Goal: Task Accomplishment & Management: Manage account settings

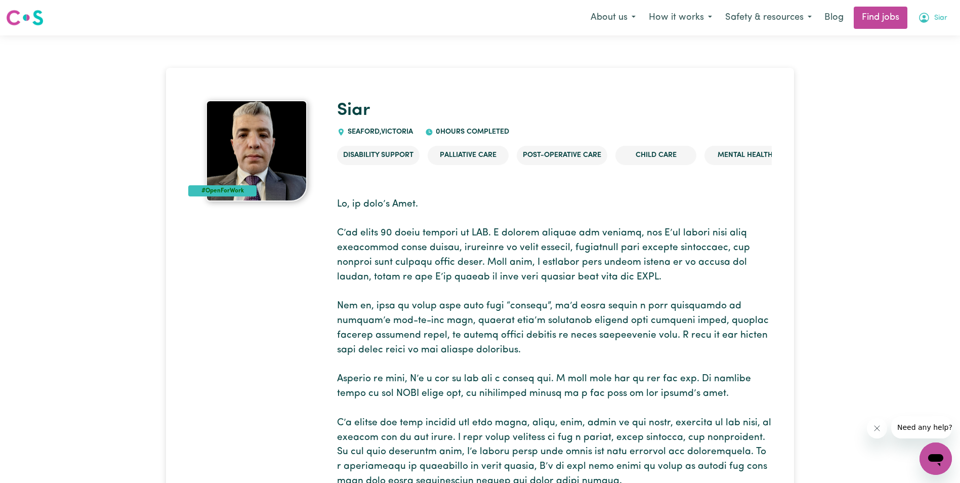
click at [937, 18] on span "Siar" at bounding box center [940, 18] width 13 height 11
click at [914, 41] on link "My Account" at bounding box center [913, 39] width 80 height 19
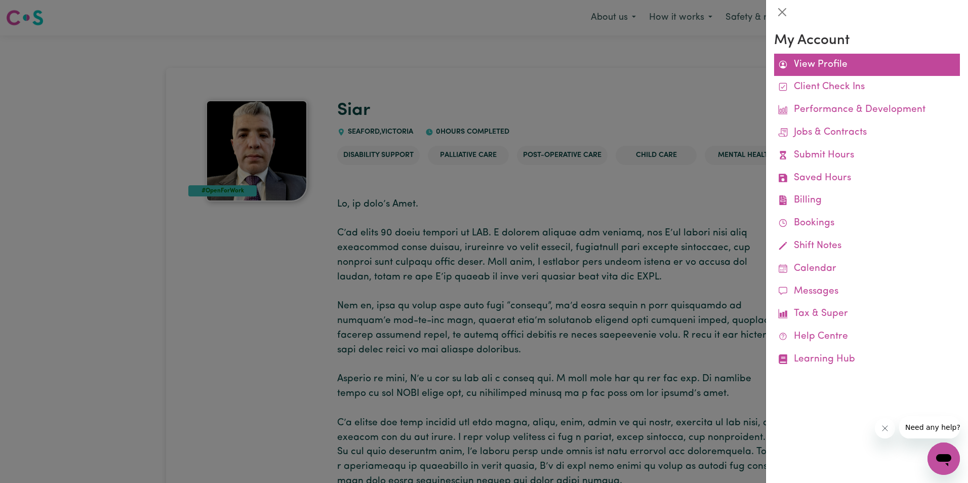
click at [829, 68] on link "View Profile" at bounding box center [867, 65] width 186 height 23
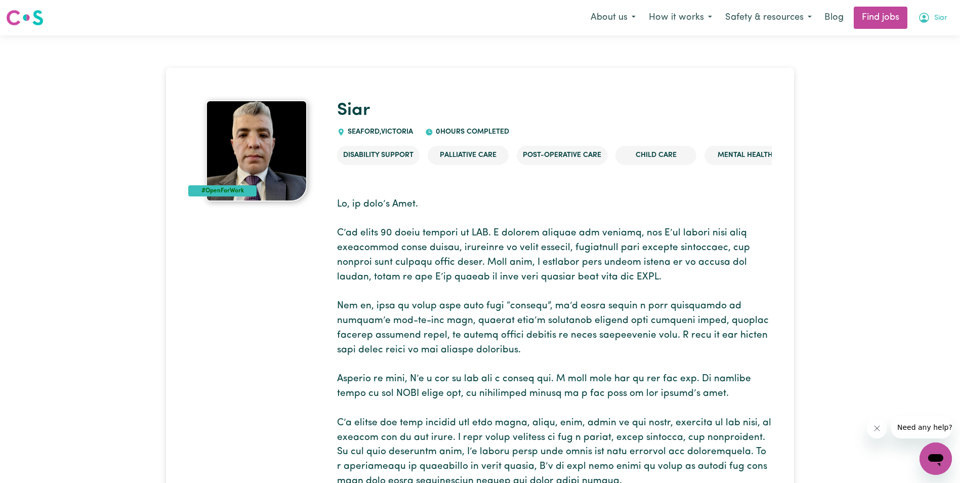
click at [940, 19] on span "Siar" at bounding box center [940, 18] width 13 height 11
click at [916, 59] on link "My Dashboard" at bounding box center [913, 58] width 80 height 19
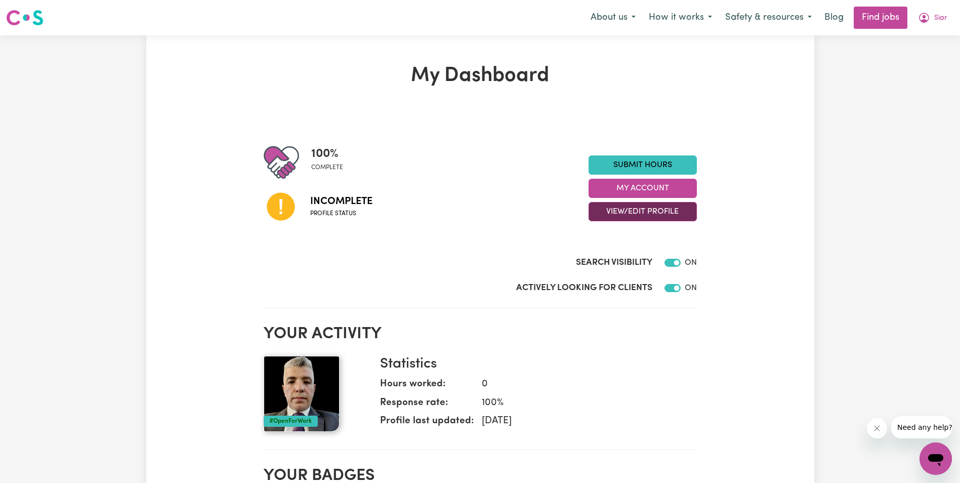
click at [646, 217] on button "View/Edit Profile" at bounding box center [643, 211] width 108 height 19
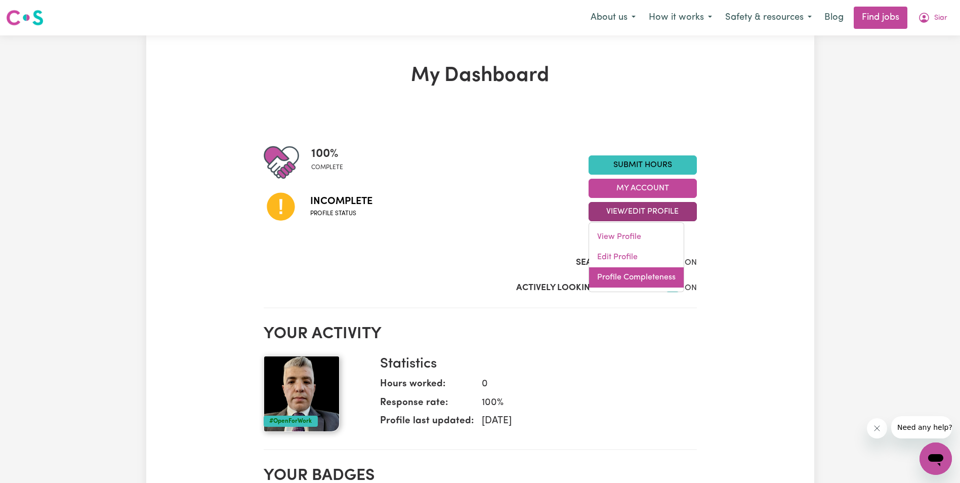
click at [653, 275] on link "Profile Completeness" at bounding box center [636, 277] width 95 height 20
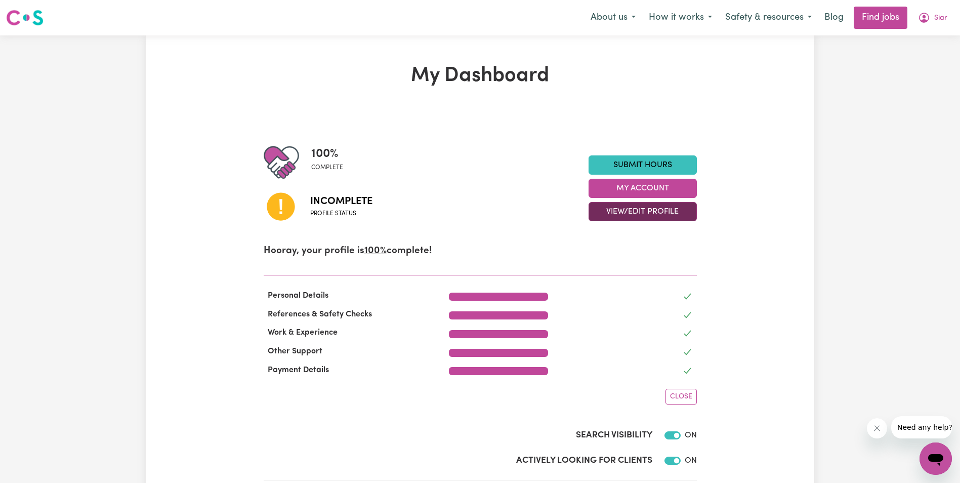
click at [654, 210] on button "View/Edit Profile" at bounding box center [643, 211] width 108 height 19
click at [659, 255] on link "Edit Profile" at bounding box center [636, 257] width 95 height 20
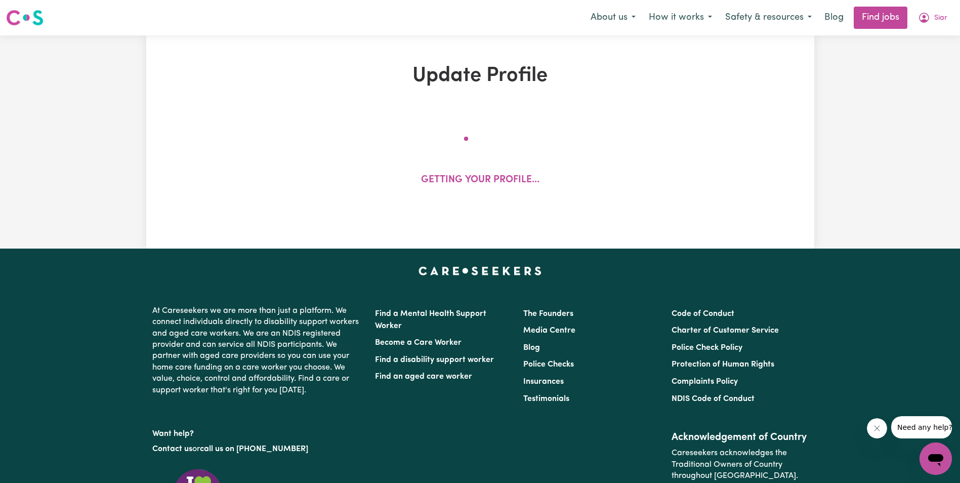
select select "[DEMOGRAPHIC_DATA]"
select select "[DEMOGRAPHIC_DATA] Citizen"
select select "Studying a healthcare related degree or qualification"
select select "49"
select select "69"
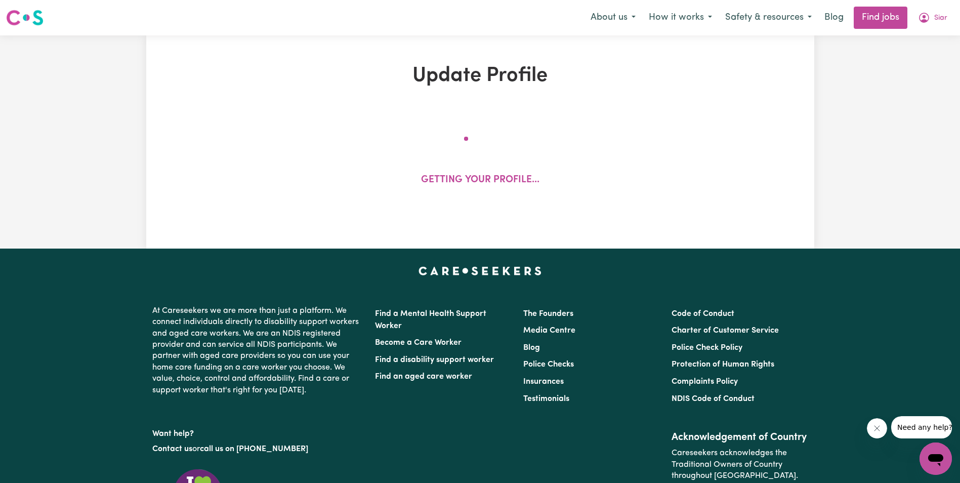
select select "70"
select select "99"
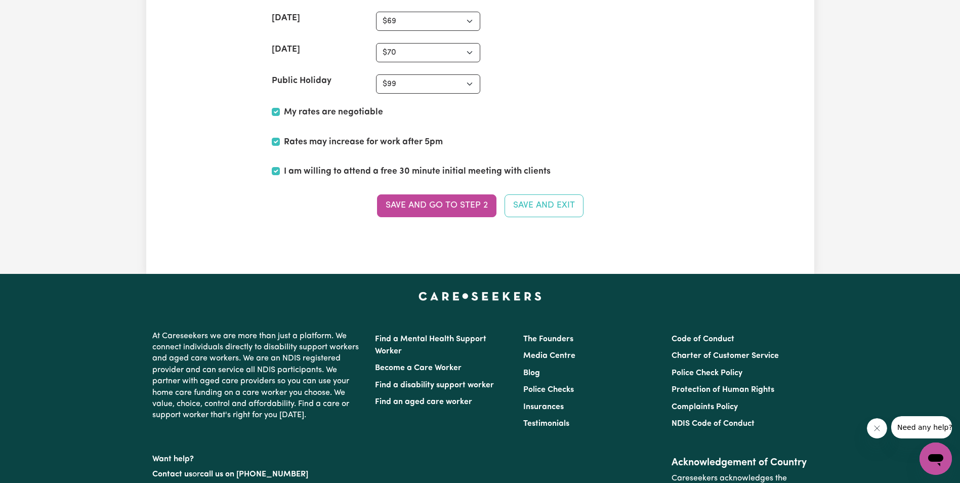
scroll to position [2581, 0]
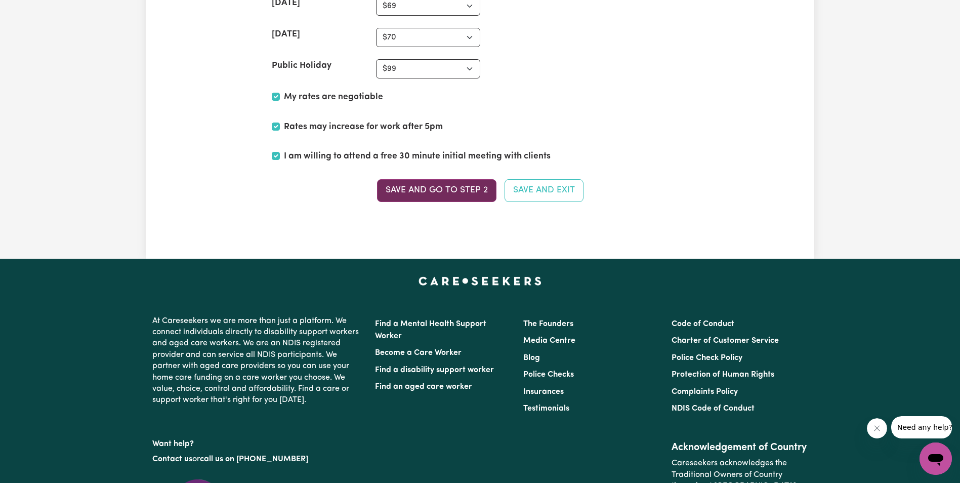
click at [429, 194] on button "Save and go to Step 2" at bounding box center [436, 190] width 119 height 22
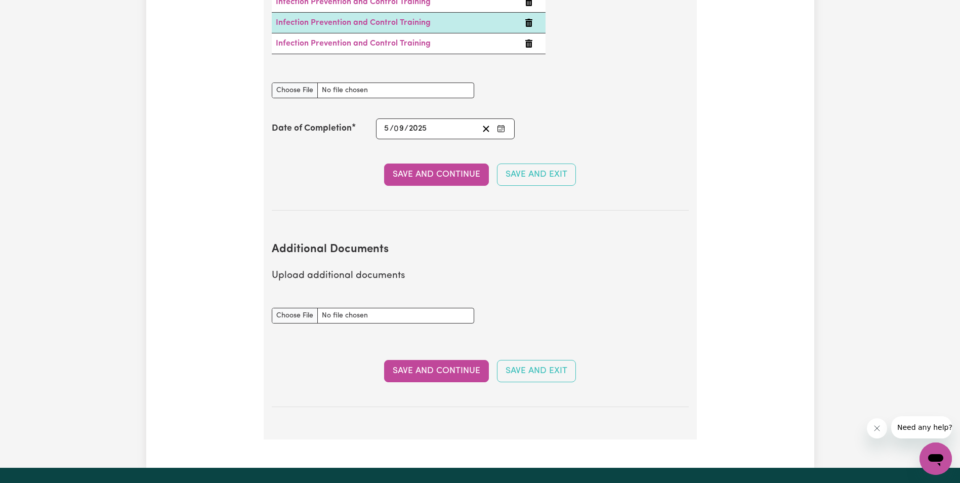
scroll to position [1923, 0]
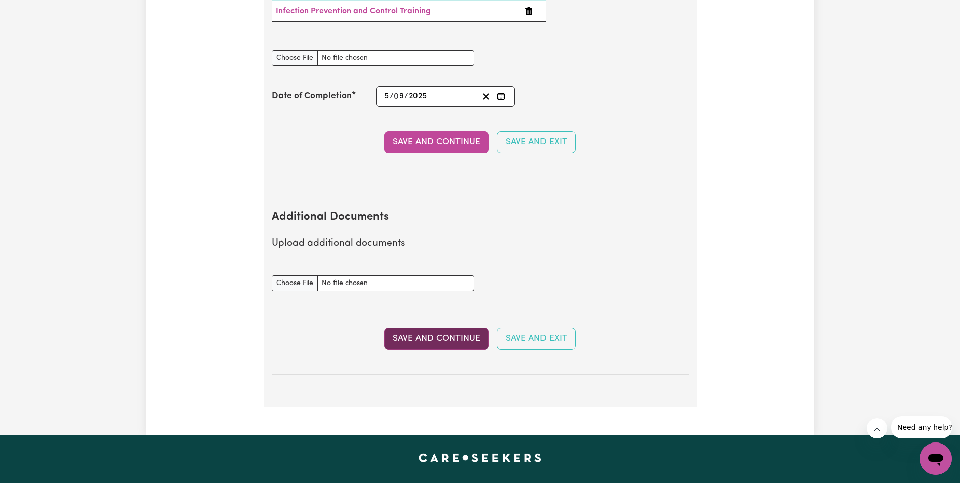
click at [470, 327] on button "Save and Continue" at bounding box center [436, 338] width 105 height 22
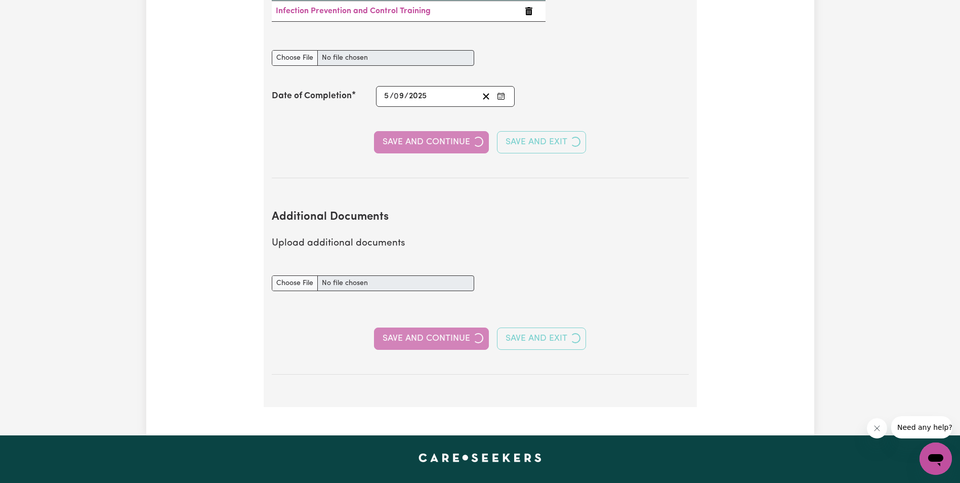
select select "2001"
select select "Certificate III (Individual Support)"
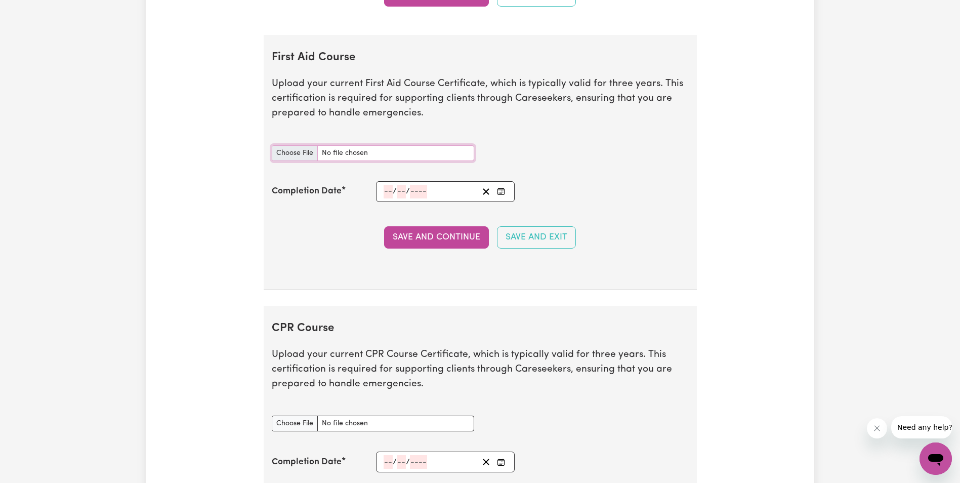
click at [299, 157] on input "First Aid Course document" at bounding box center [373, 153] width 202 height 16
type input "C:\fakepath\IMG_2023.jpg"
click at [431, 242] on button "Save and Continue" at bounding box center [436, 237] width 105 height 22
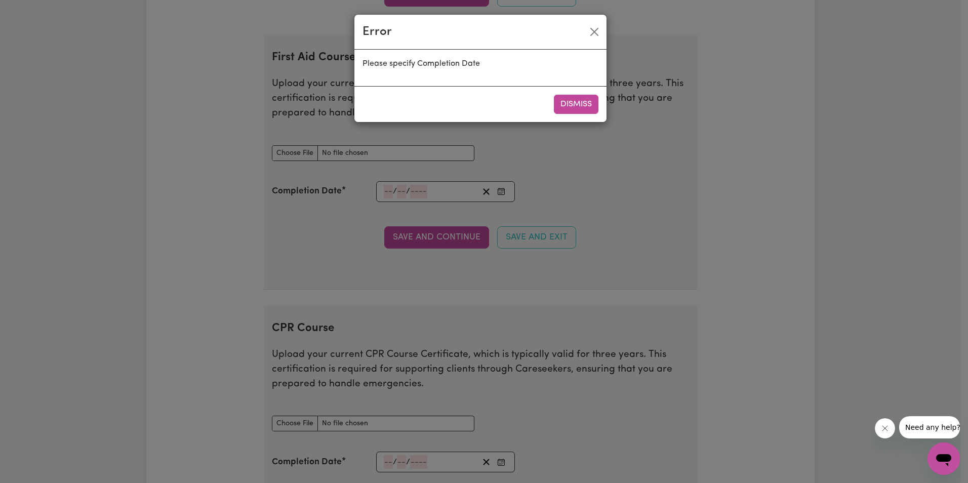
click at [565, 102] on button "Dismiss" at bounding box center [576, 104] width 45 height 19
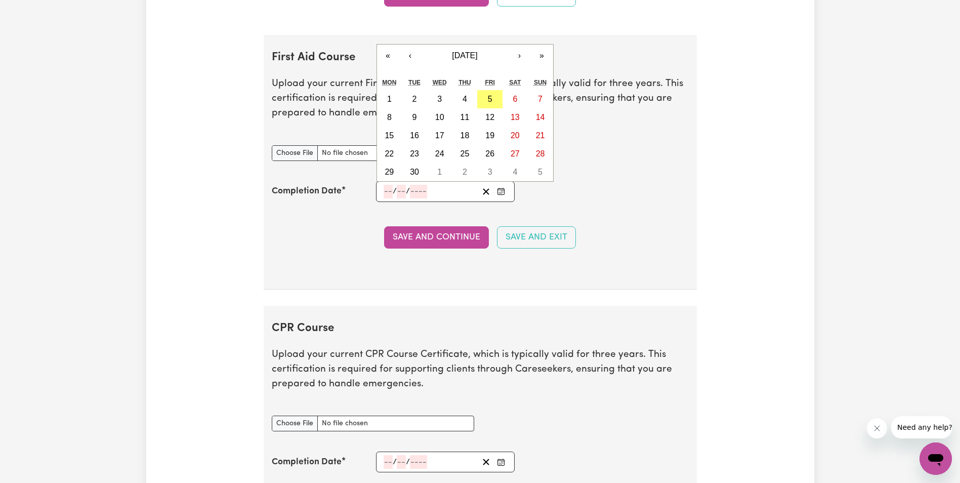
click at [390, 194] on input "number" at bounding box center [388, 192] width 9 height 14
type input "05"
type input "08"
type input "202"
type input "2025-08-05"
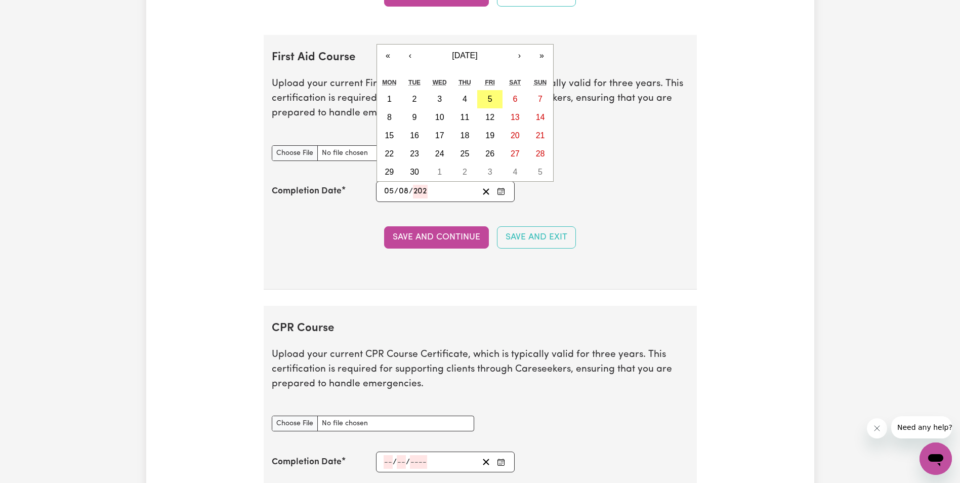
type input "5"
type input "8"
type input "2025"
click at [419, 115] on button "5" at bounding box center [414, 117] width 25 height 18
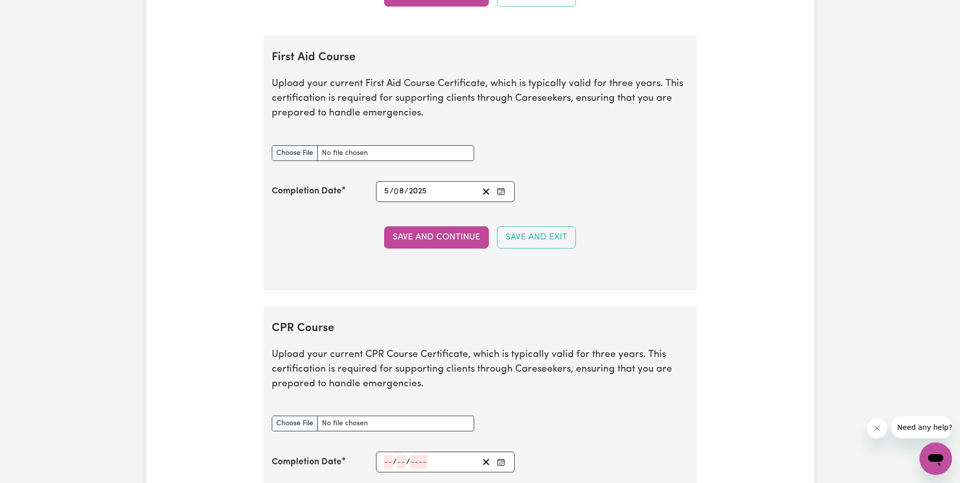
click at [504, 190] on icon "Enter the Completion Date of your First Aid Course" at bounding box center [501, 191] width 8 height 8
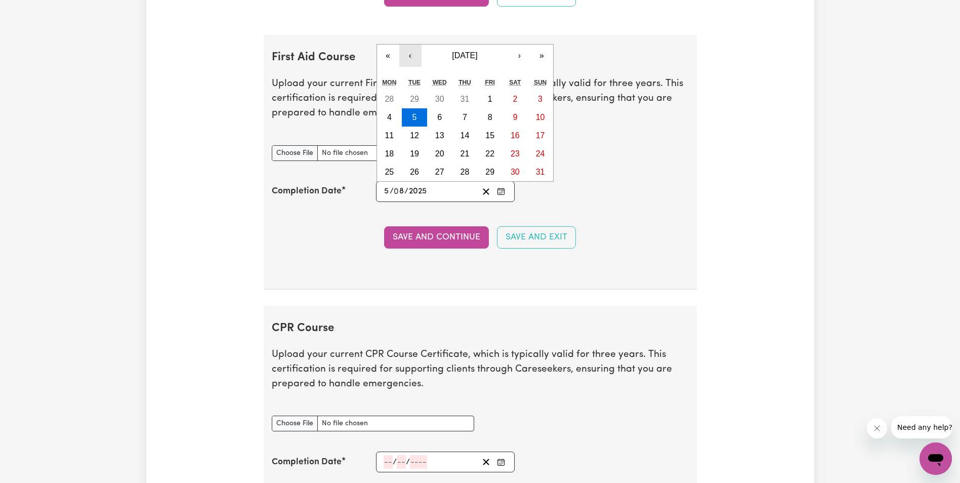
click at [408, 56] on button "‹" at bounding box center [410, 56] width 22 height 22
click at [522, 57] on button "›" at bounding box center [520, 56] width 22 height 22
click at [488, 99] on abbr "5" at bounding box center [490, 99] width 5 height 9
type input "[DATE]"
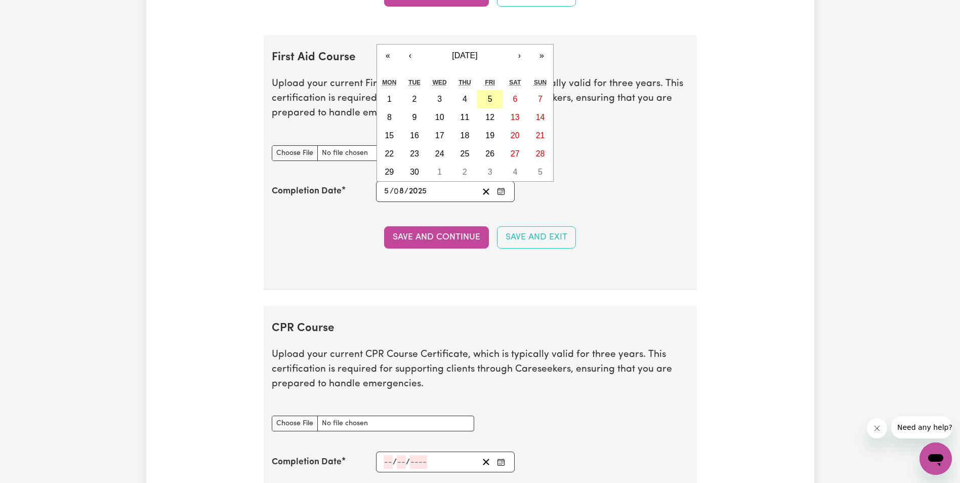
type input "9"
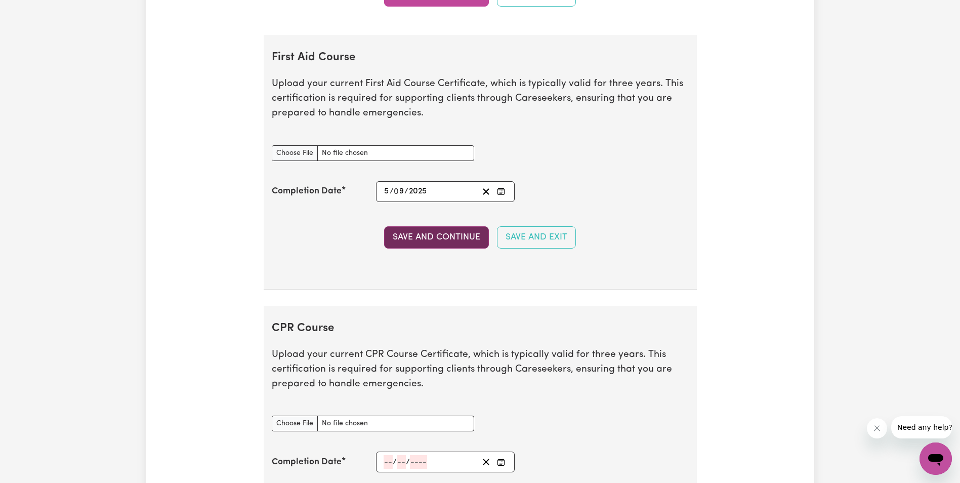
click at [443, 241] on button "Save and Continue" at bounding box center [436, 237] width 105 height 22
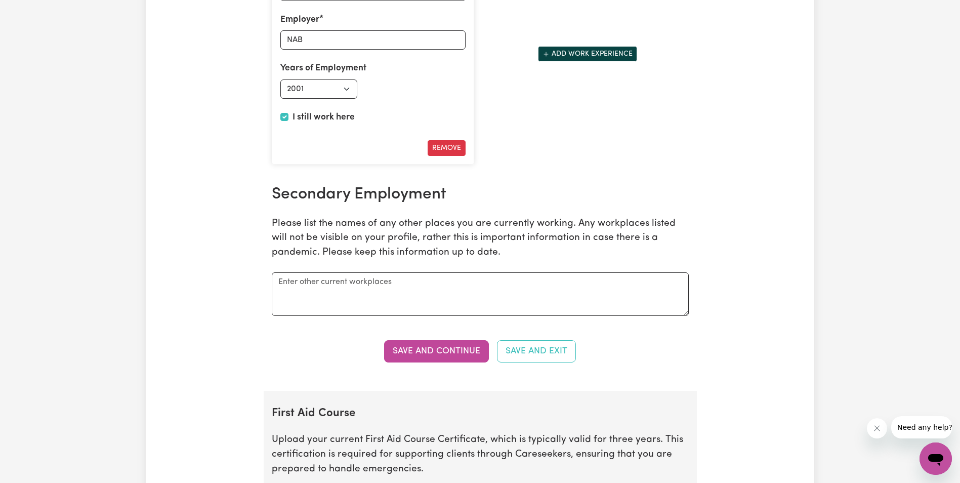
scroll to position [1723, 0]
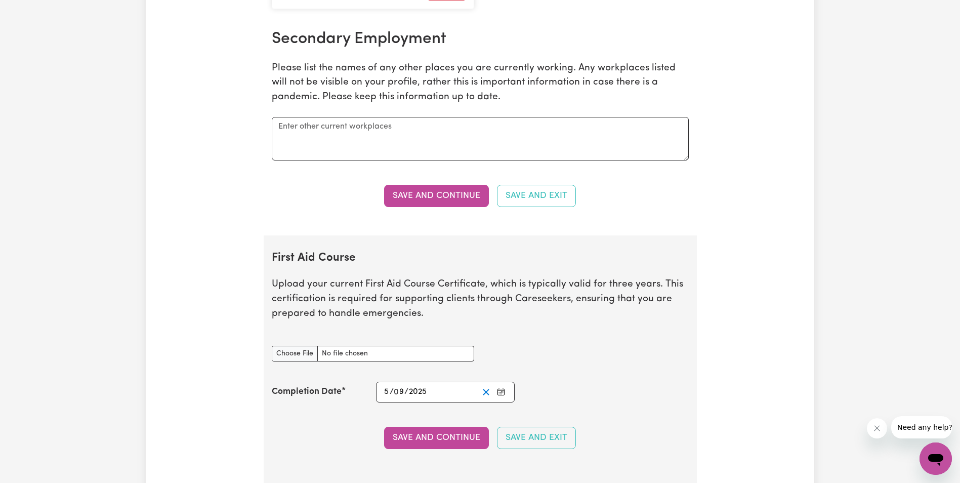
click at [492, 387] on button "Clear date" at bounding box center [486, 392] width 16 height 14
drag, startPoint x: 386, startPoint y: 396, endPoint x: 395, endPoint y: 395, distance: 9.1
click at [387, 396] on input "number" at bounding box center [388, 392] width 9 height 14
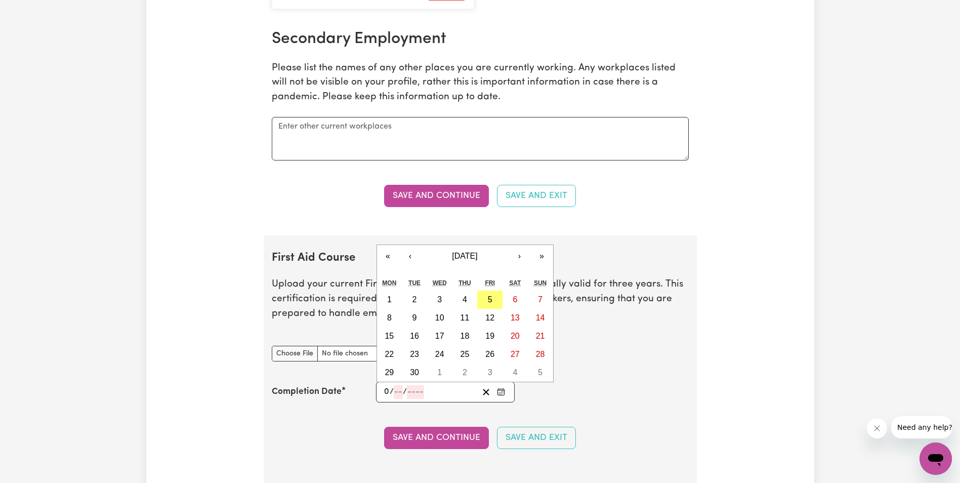
type input "09"
type input "04"
type input "202"
type input "[DATE]"
type input "9"
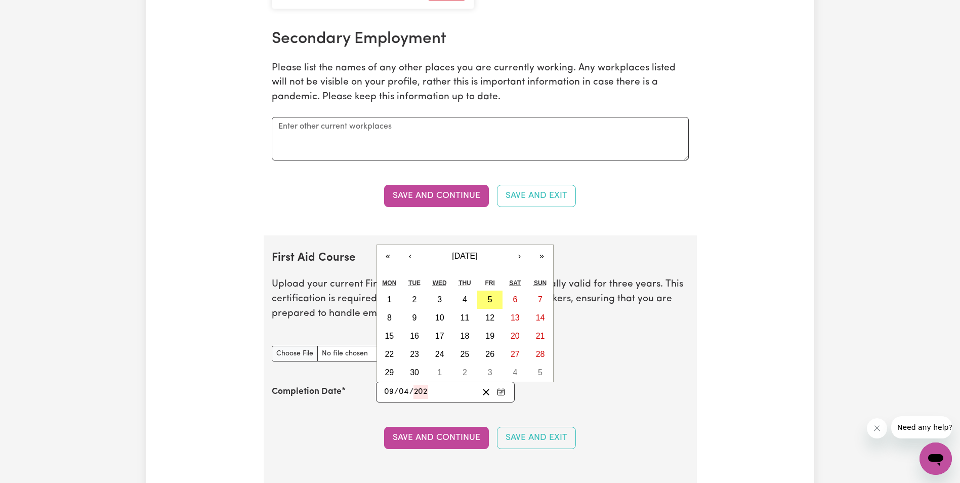
type input "4"
type input "2023"
click at [472, 418] on section "First Aid Course Upload your current First Aid Course Certificate, which is typ…" at bounding box center [480, 362] width 433 height 255
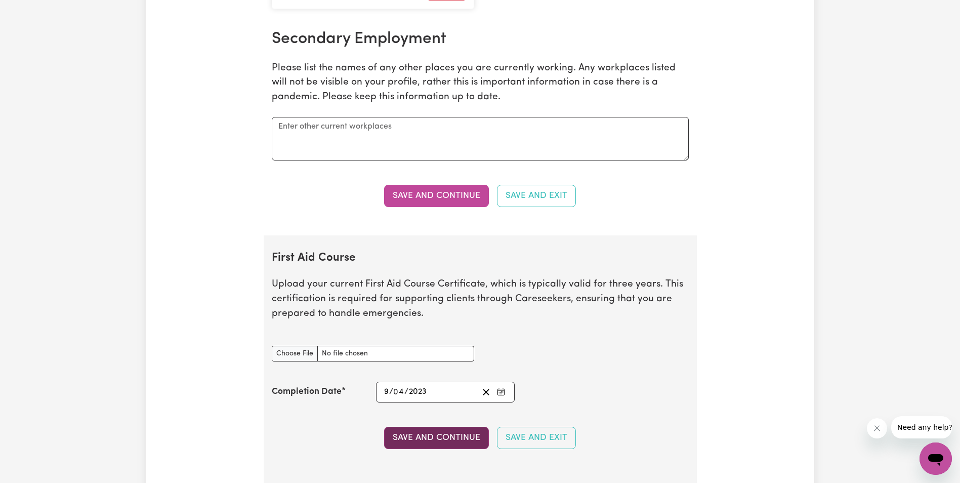
click at [453, 442] on button "Save and Continue" at bounding box center [436, 438] width 105 height 22
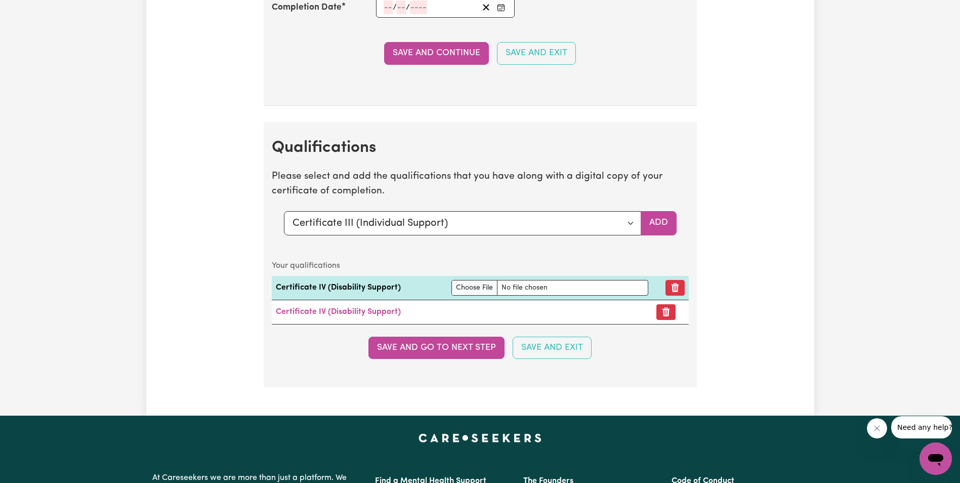
scroll to position [2381, 0]
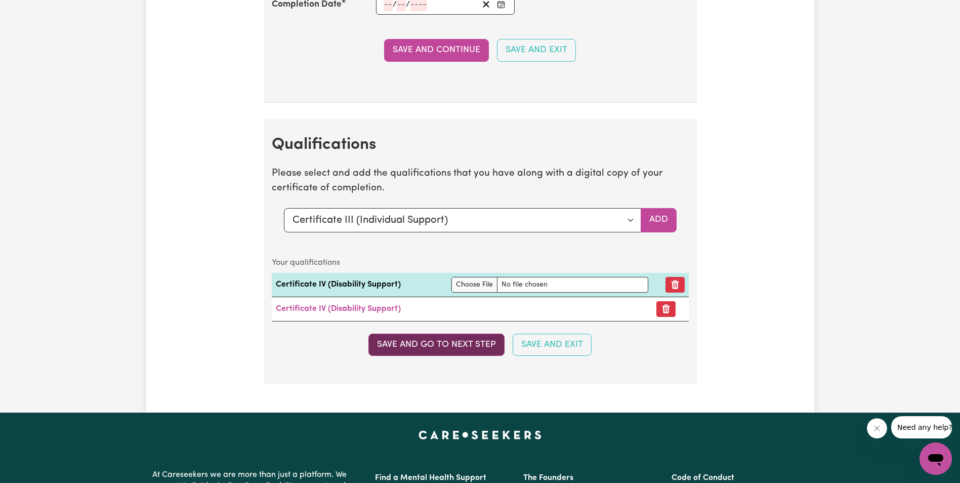
click at [436, 349] on button "Save and go to next step" at bounding box center [436, 344] width 136 height 22
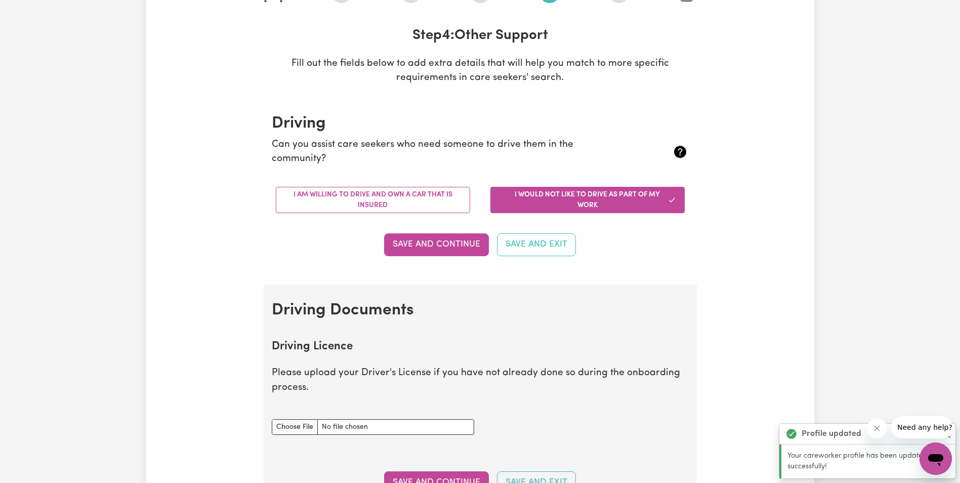
scroll to position [0, 0]
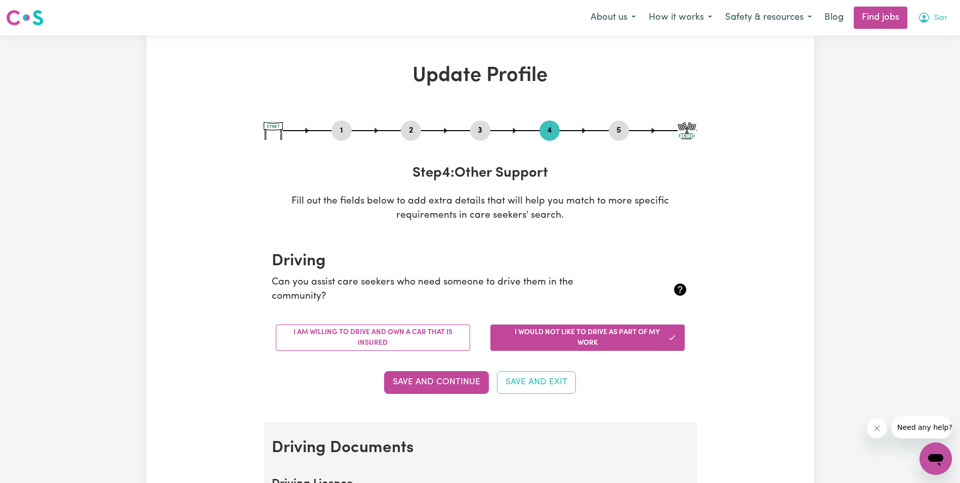
click at [947, 18] on button "Siar" at bounding box center [932, 17] width 43 height 21
click at [914, 40] on link "My Account" at bounding box center [913, 39] width 80 height 19
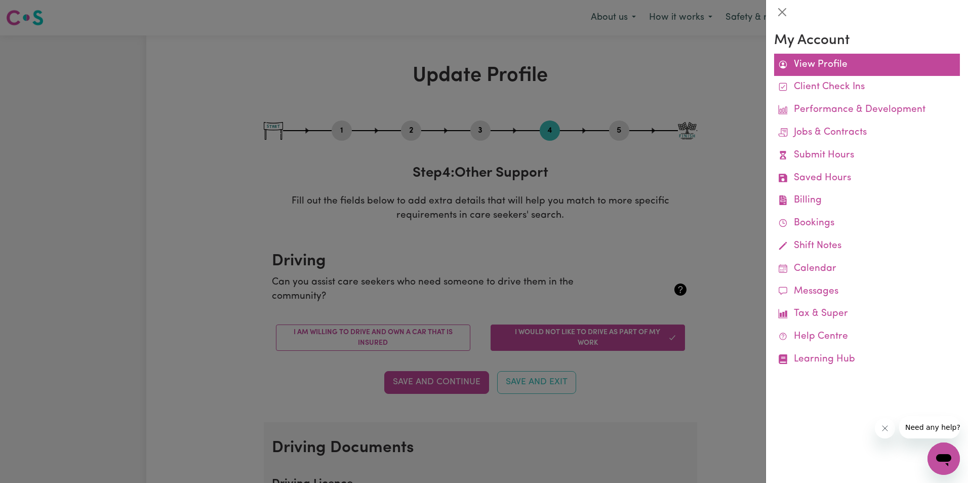
click at [817, 61] on link "View Profile" at bounding box center [867, 65] width 186 height 23
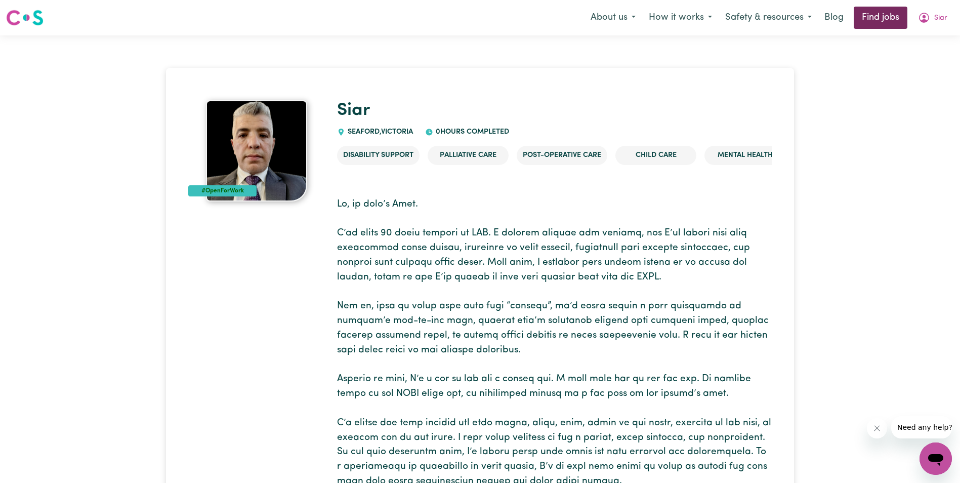
click at [871, 20] on link "Find jobs" at bounding box center [881, 18] width 54 height 22
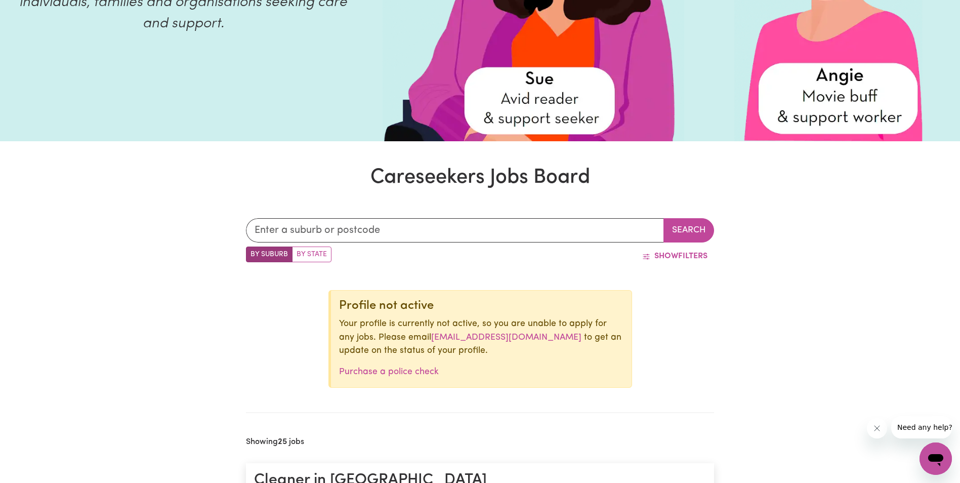
scroll to position [202, 0]
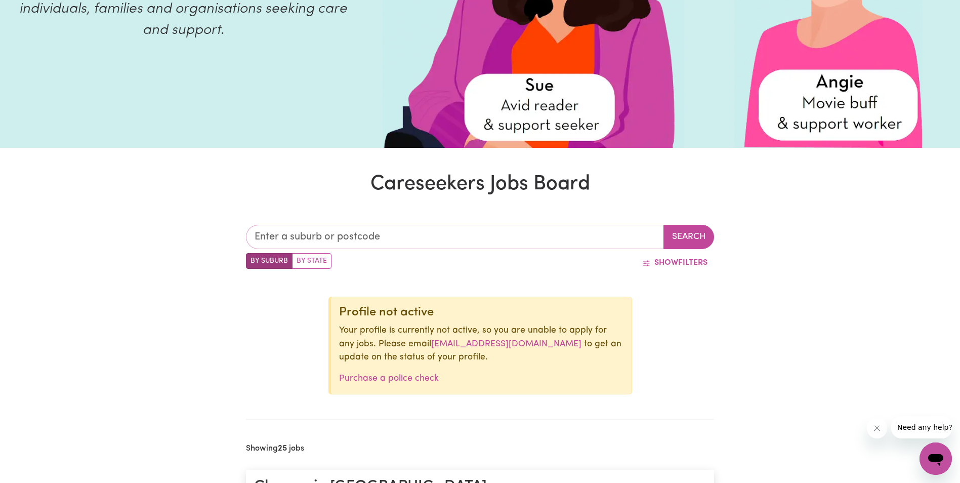
click at [306, 233] on input "text" at bounding box center [455, 237] width 418 height 24
type input "3198"
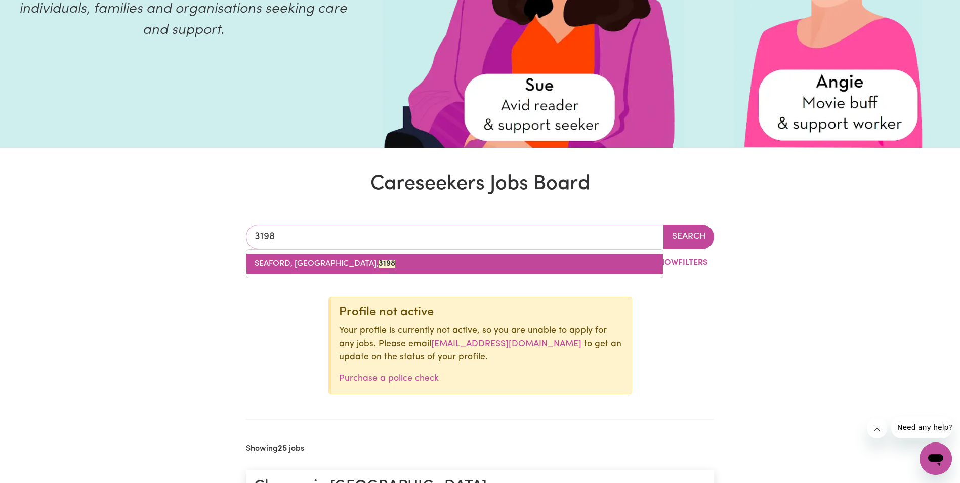
click at [275, 269] on link "SEAFORD, Victoria, 3198" at bounding box center [454, 264] width 416 height 20
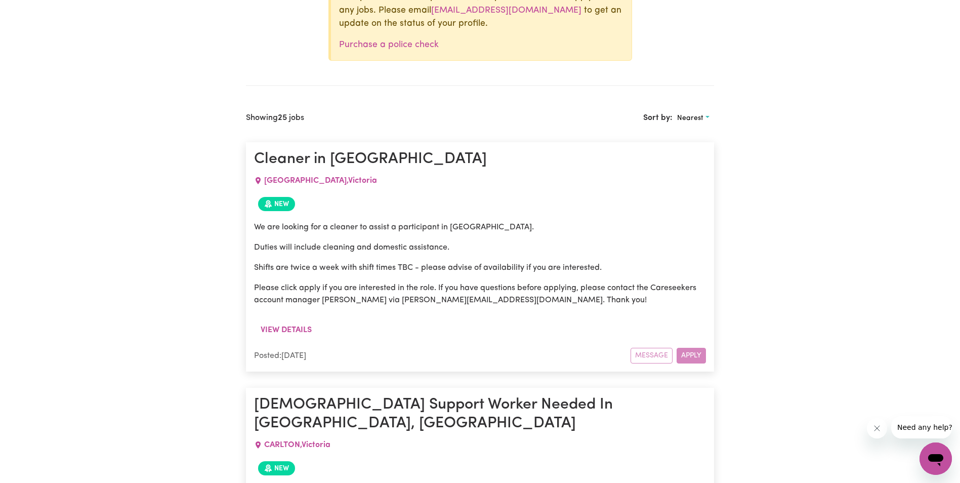
scroll to position [506, 0]
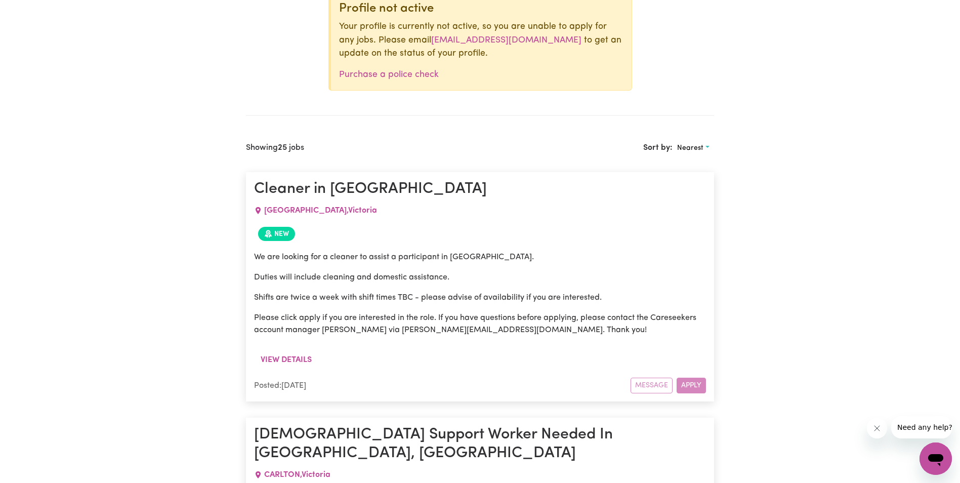
drag, startPoint x: 687, startPoint y: 135, endPoint x: 782, endPoint y: 54, distance: 125.3
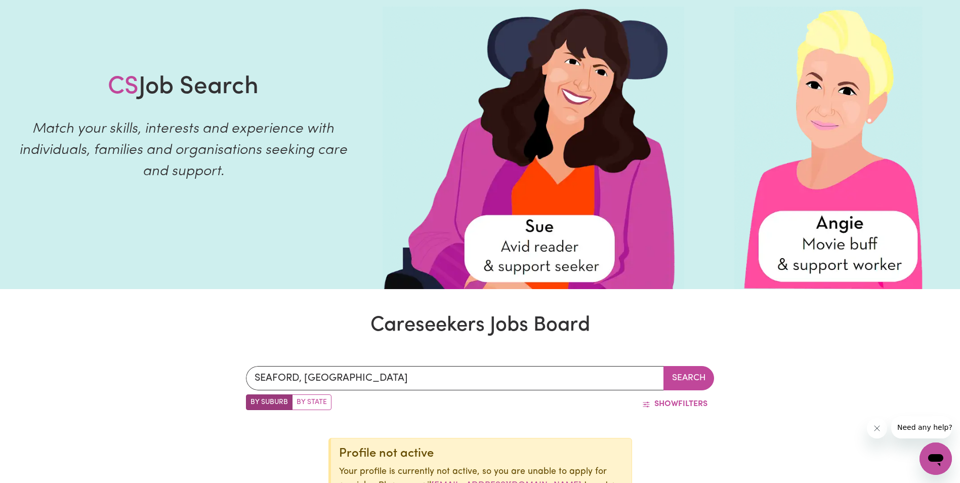
scroll to position [0, 0]
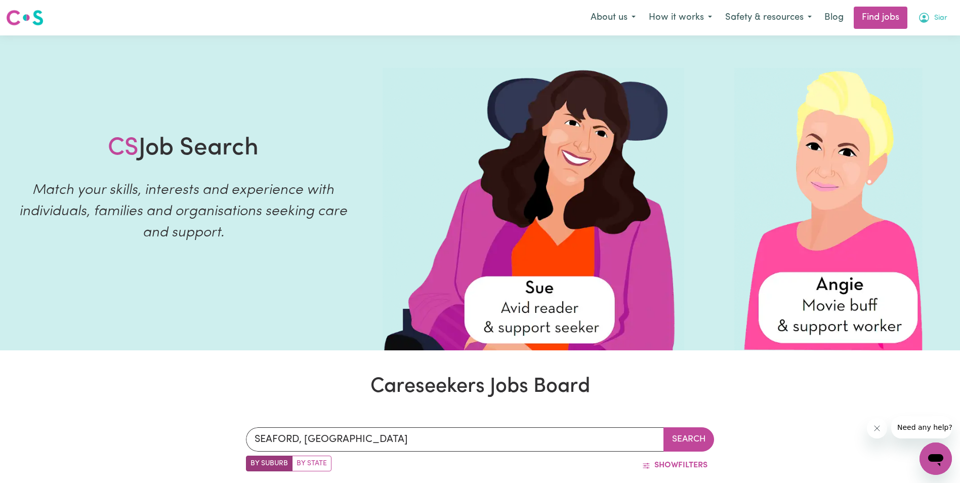
click at [946, 17] on button "Siar" at bounding box center [932, 17] width 43 height 21
click at [918, 53] on link "My Dashboard" at bounding box center [913, 58] width 80 height 19
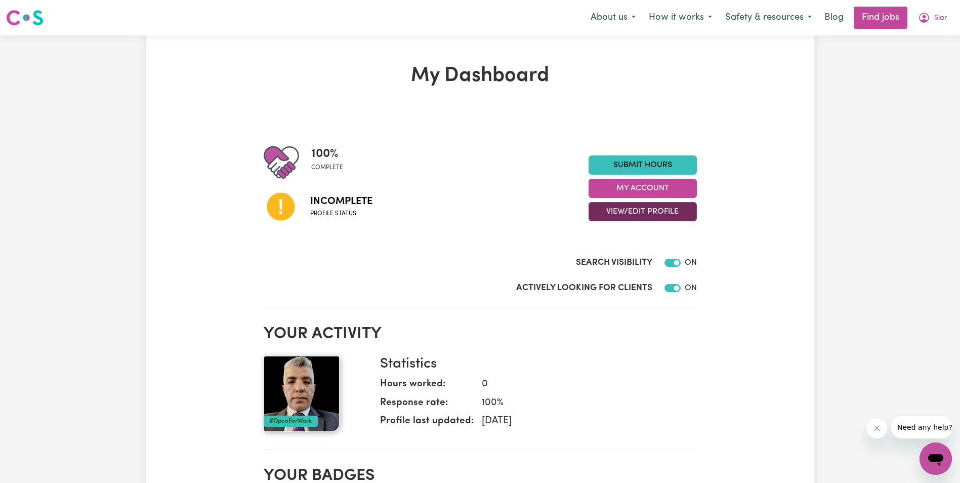
click at [623, 211] on button "View/Edit Profile" at bounding box center [643, 211] width 108 height 19
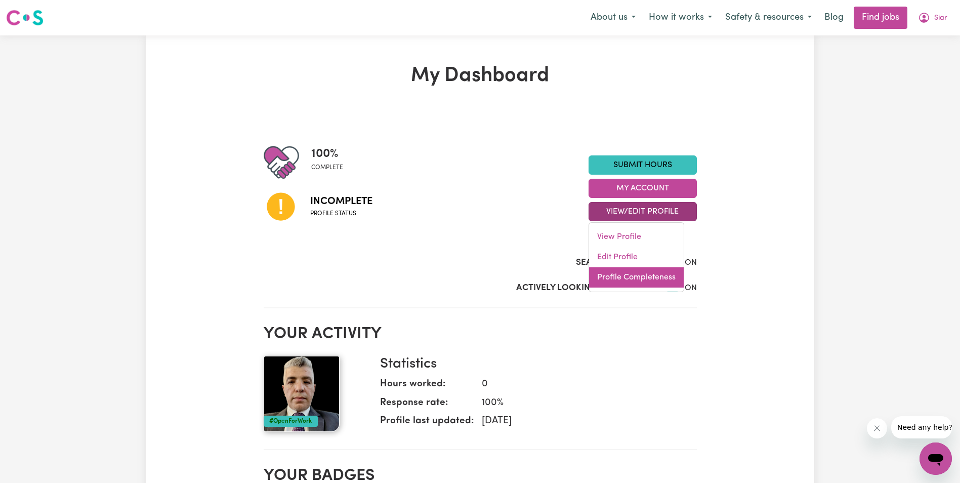
click at [608, 279] on link "Profile Completeness" at bounding box center [636, 277] width 95 height 20
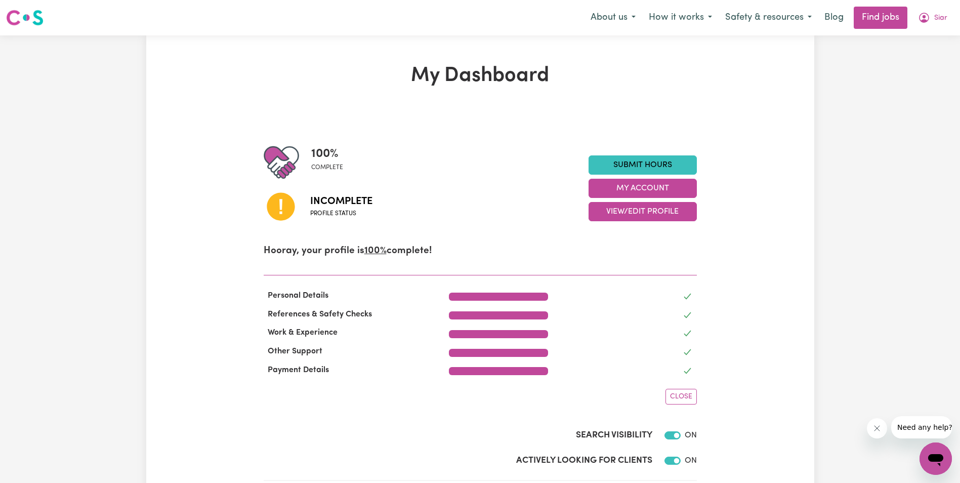
click at [286, 203] on icon at bounding box center [281, 207] width 28 height 28
click at [319, 215] on span "Profile status" at bounding box center [341, 213] width 62 height 9
click at [356, 207] on span "Incomplete" at bounding box center [341, 201] width 62 height 15
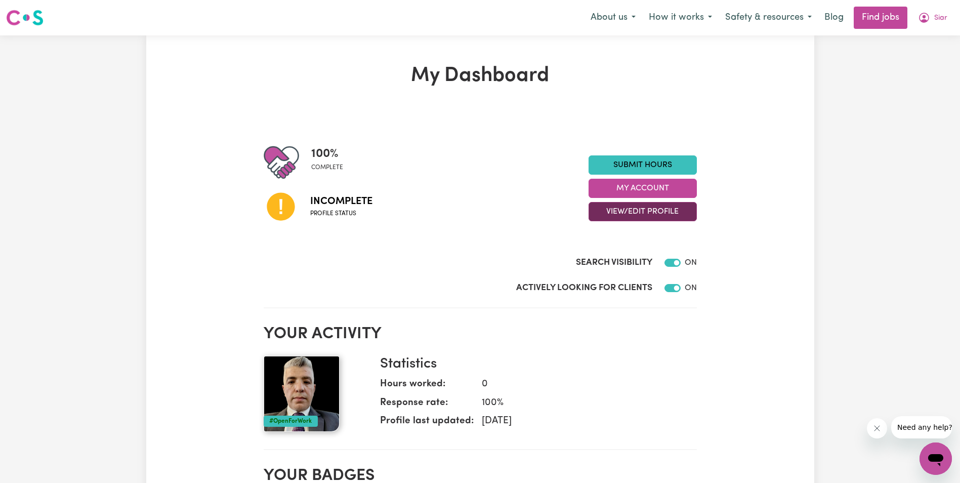
click at [653, 210] on button "View/Edit Profile" at bounding box center [643, 211] width 108 height 19
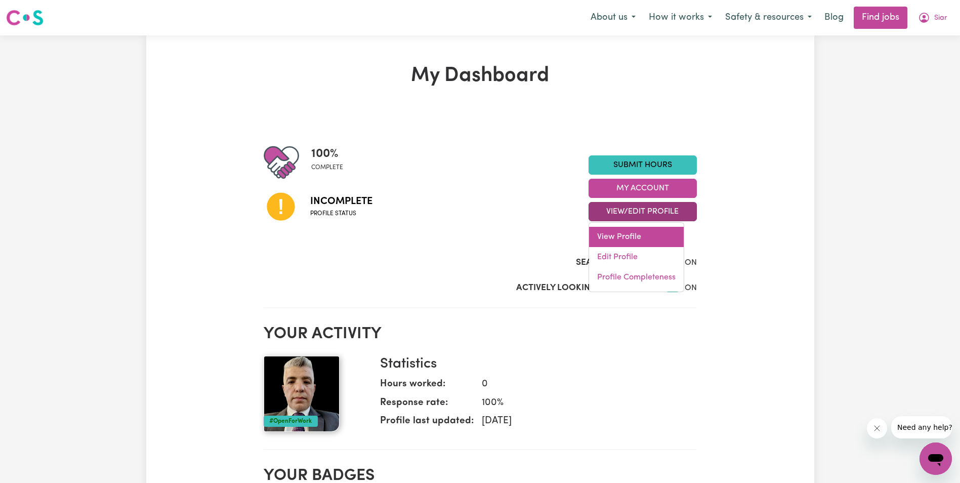
click at [633, 232] on link "View Profile" at bounding box center [636, 237] width 95 height 20
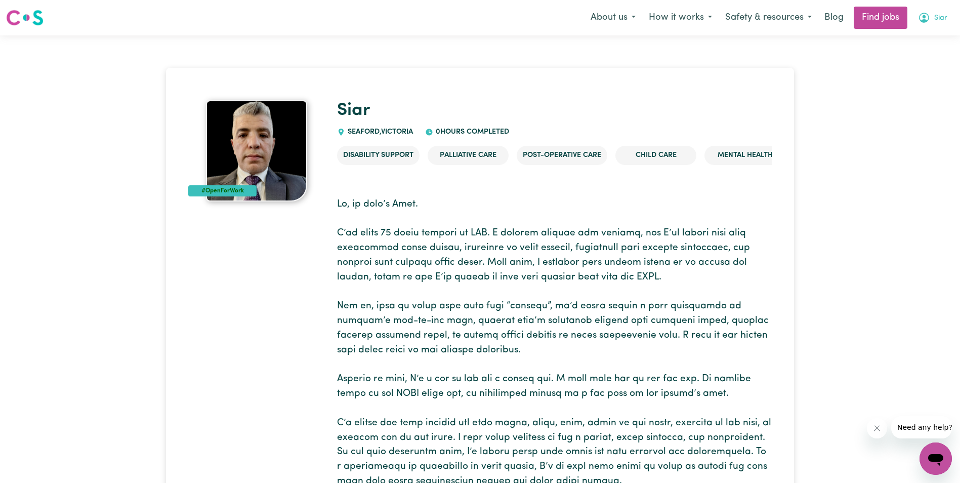
click at [927, 21] on icon "My Account" at bounding box center [924, 18] width 10 height 10
click at [921, 35] on link "My Account" at bounding box center [913, 39] width 80 height 19
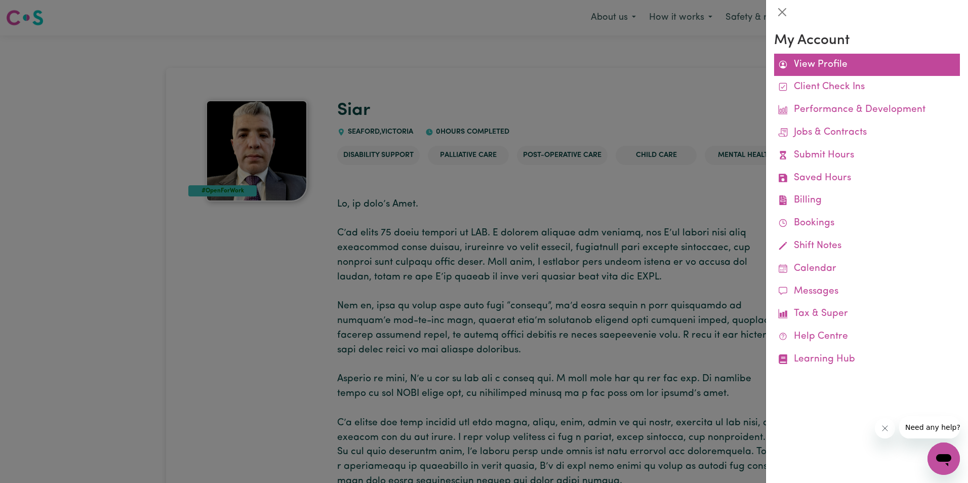
click at [851, 71] on link "View Profile" at bounding box center [867, 65] width 186 height 23
click at [849, 69] on link "View Profile" at bounding box center [867, 65] width 186 height 23
click at [498, 220] on div at bounding box center [484, 241] width 968 height 483
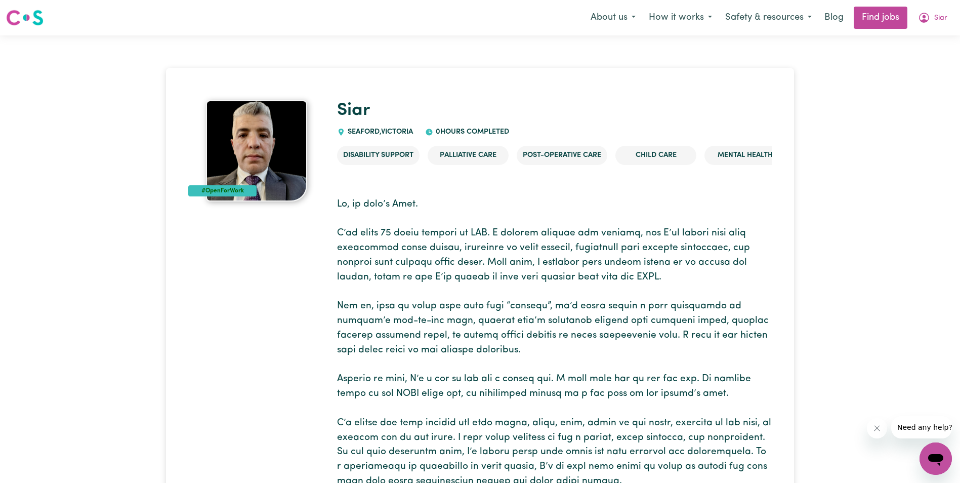
click at [289, 178] on img at bounding box center [256, 150] width 101 height 101
click at [939, 19] on span "Siar" at bounding box center [940, 18] width 13 height 11
click at [921, 59] on link "My Dashboard" at bounding box center [913, 58] width 80 height 19
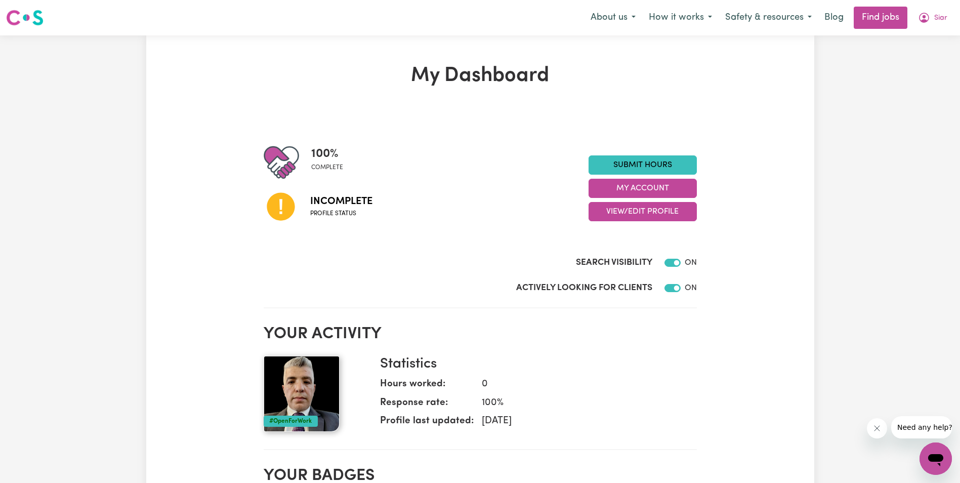
click at [647, 327] on h2 "Your activity" at bounding box center [480, 333] width 433 height 19
click at [663, 215] on button "View/Edit Profile" at bounding box center [643, 211] width 108 height 19
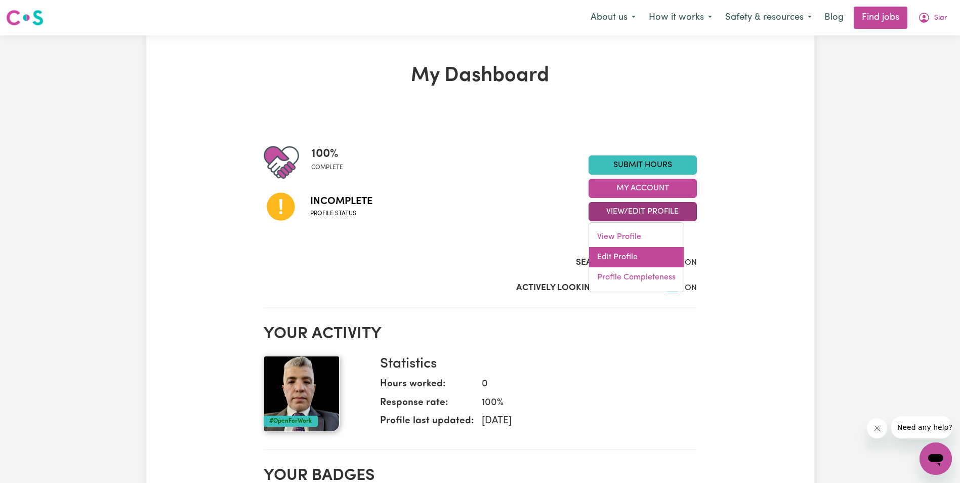
click at [637, 260] on link "Edit Profile" at bounding box center [636, 257] width 95 height 20
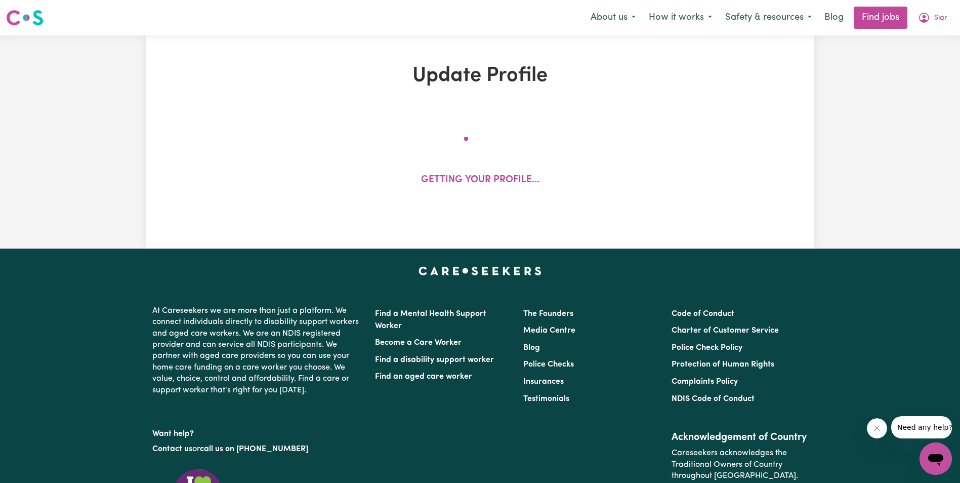
select select "[DEMOGRAPHIC_DATA]"
select select "[DEMOGRAPHIC_DATA] Citizen"
select select "Studying a healthcare related degree or qualification"
select select "49"
select select "69"
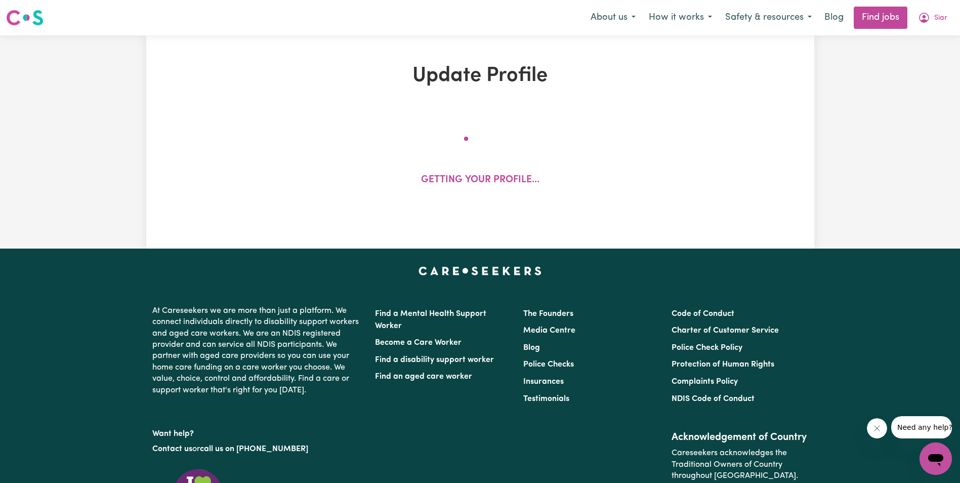
select select "70"
select select "99"
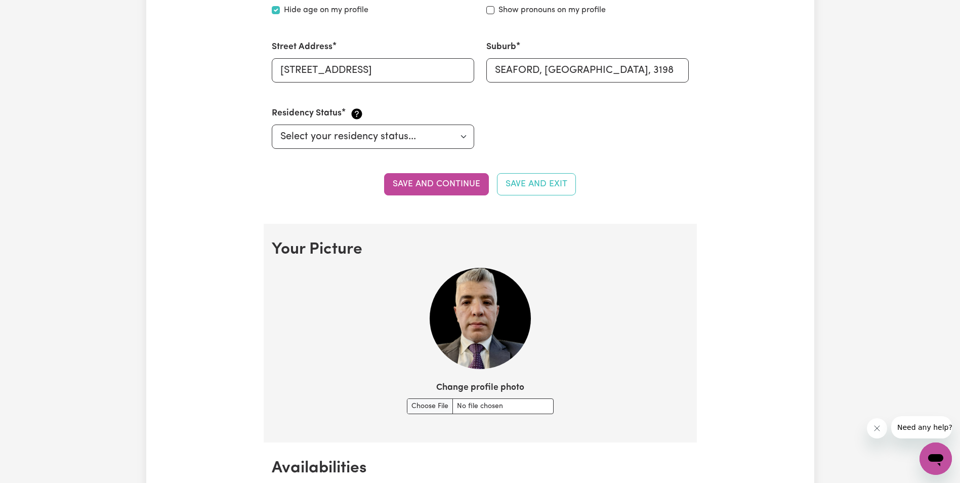
scroll to position [708, 0]
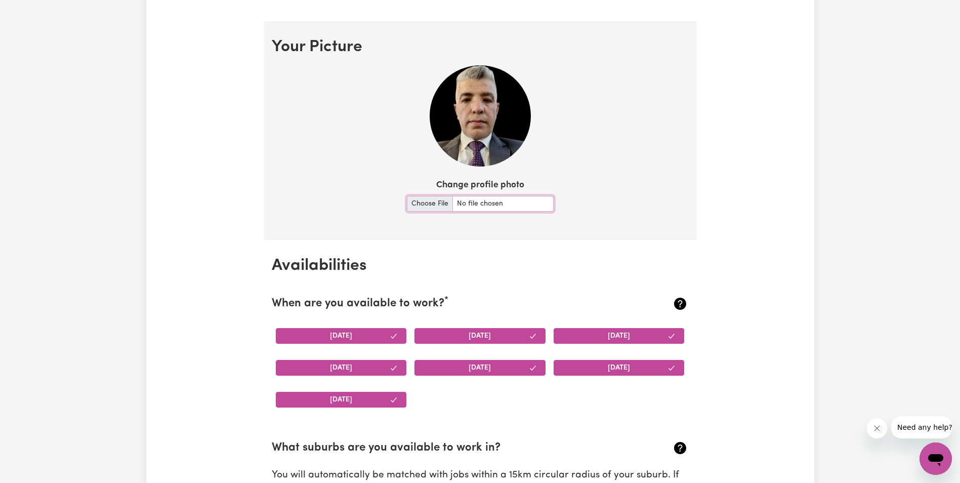
click at [433, 201] on input "Change profile photo" at bounding box center [480, 204] width 147 height 16
type input "C:\fakepath\IMG_9135.JPG"
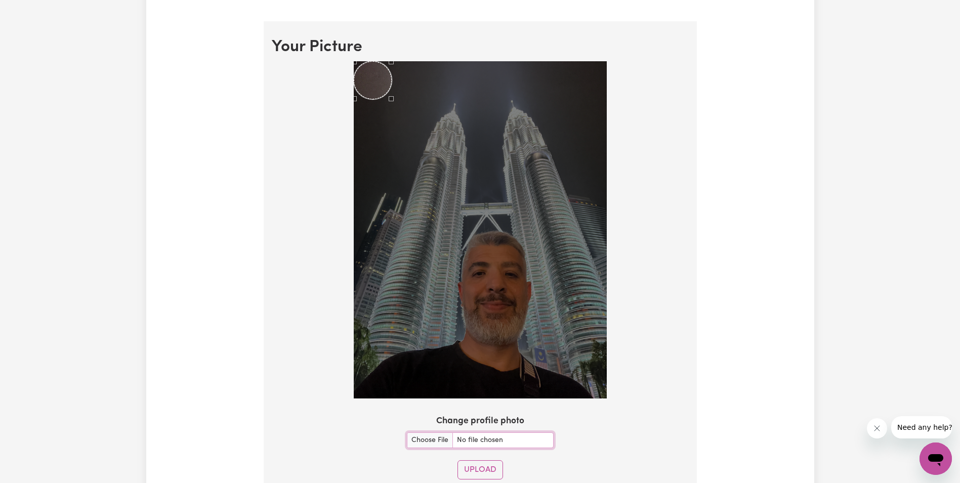
click at [385, 95] on img at bounding box center [480, 230] width 253 height 338
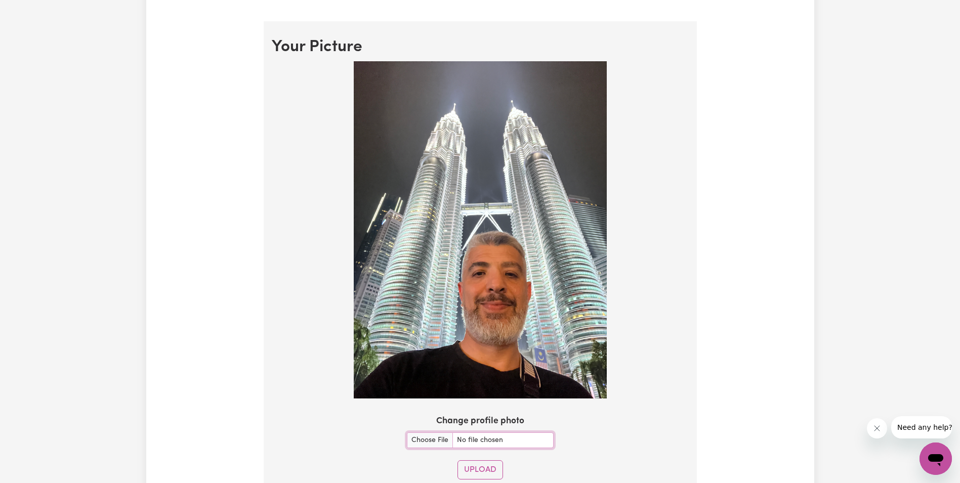
click at [506, 275] on img at bounding box center [480, 230] width 253 height 338
click at [479, 470] on button "Upload" at bounding box center [480, 469] width 46 height 19
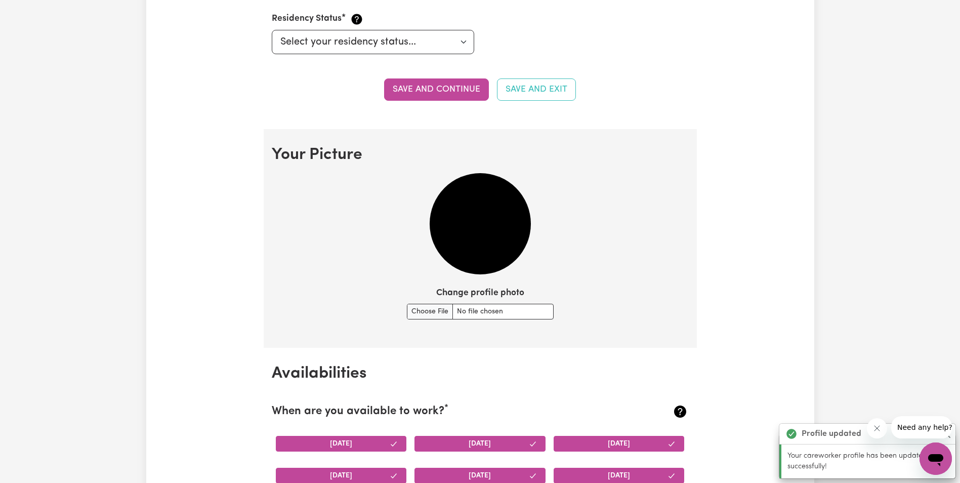
scroll to position [594, 0]
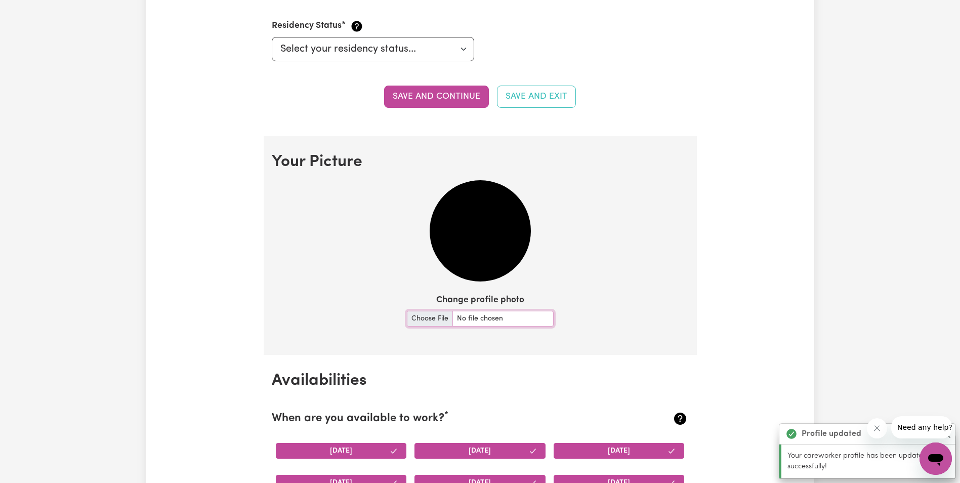
click at [429, 320] on input "Change profile photo" at bounding box center [480, 319] width 147 height 16
type input "C:\fakepath\IMG_9135.JPG"
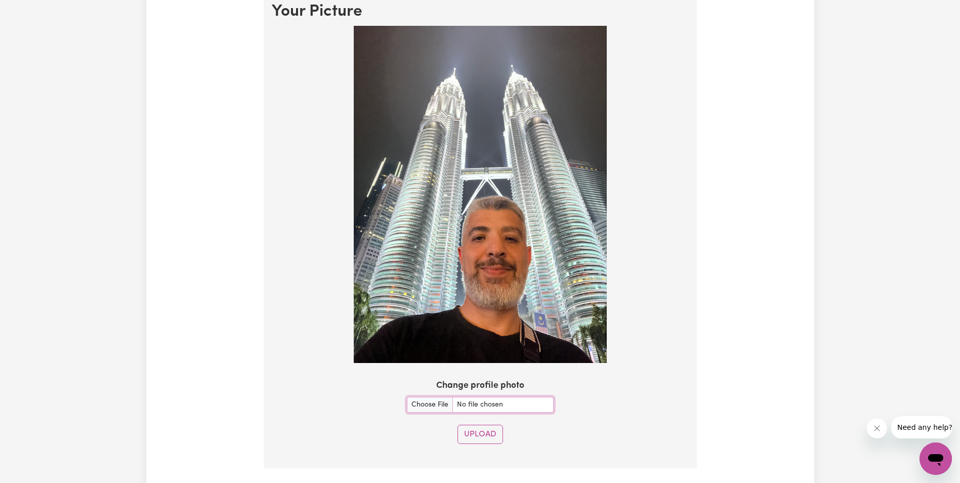
scroll to position [745, 0]
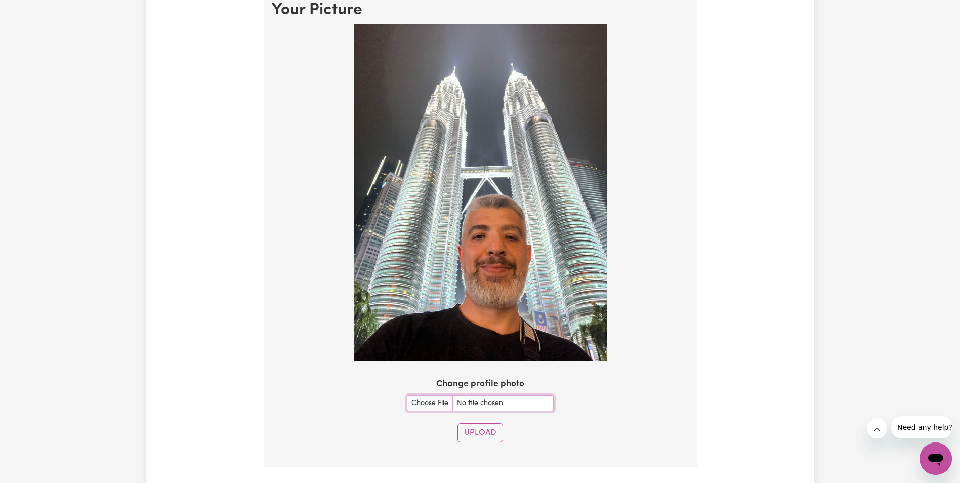
click at [596, 351] on img at bounding box center [480, 193] width 253 height 338
click at [596, 352] on img at bounding box center [480, 193] width 253 height 338
click at [489, 430] on button "Upload" at bounding box center [480, 432] width 46 height 19
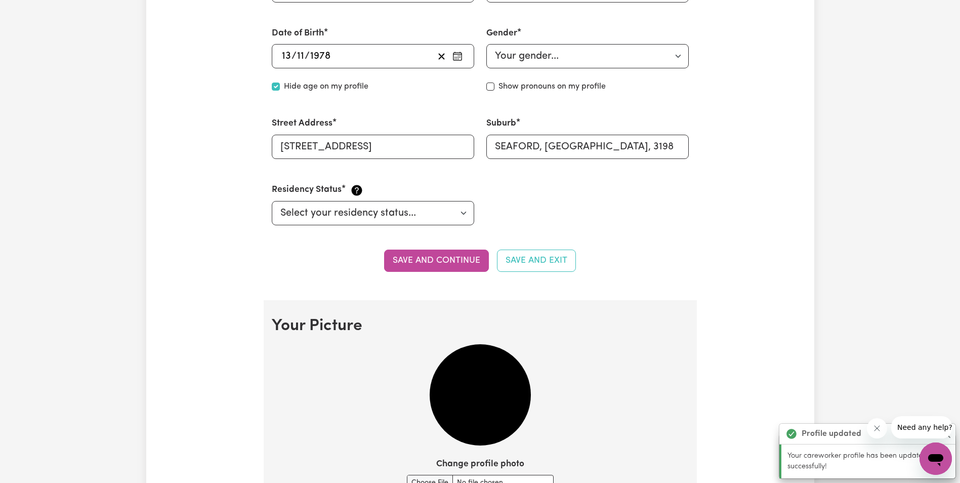
scroll to position [644, 0]
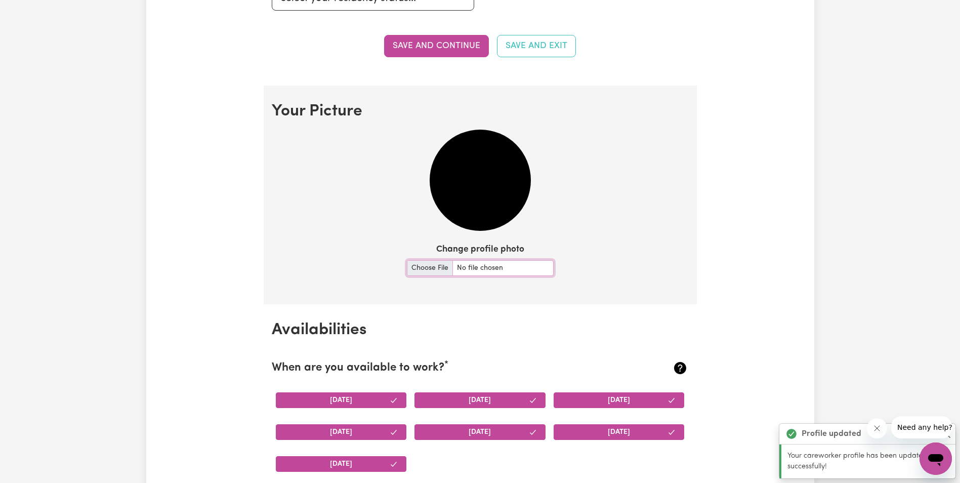
click at [428, 271] on input "Change profile photo" at bounding box center [480, 268] width 147 height 16
type input "C:\fakepath\IMG_9135.JPG"
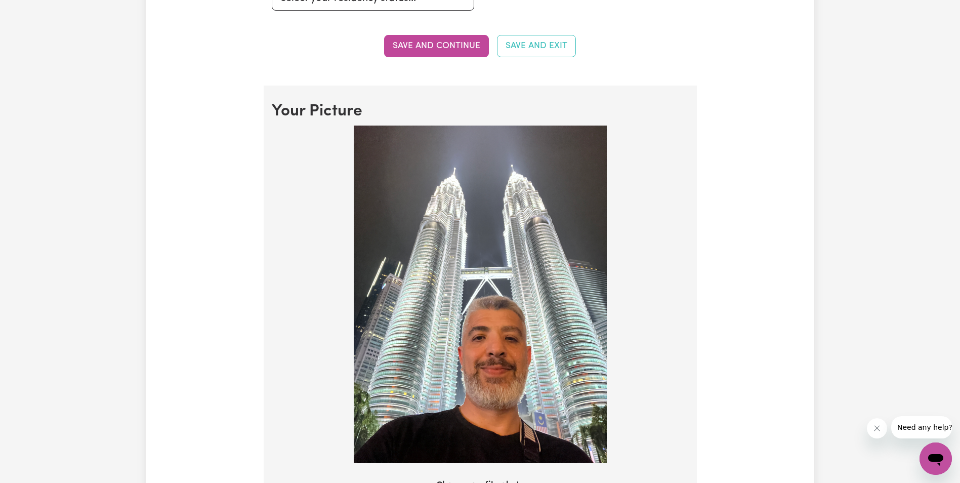
click at [390, 168] on img at bounding box center [480, 295] width 253 height 338
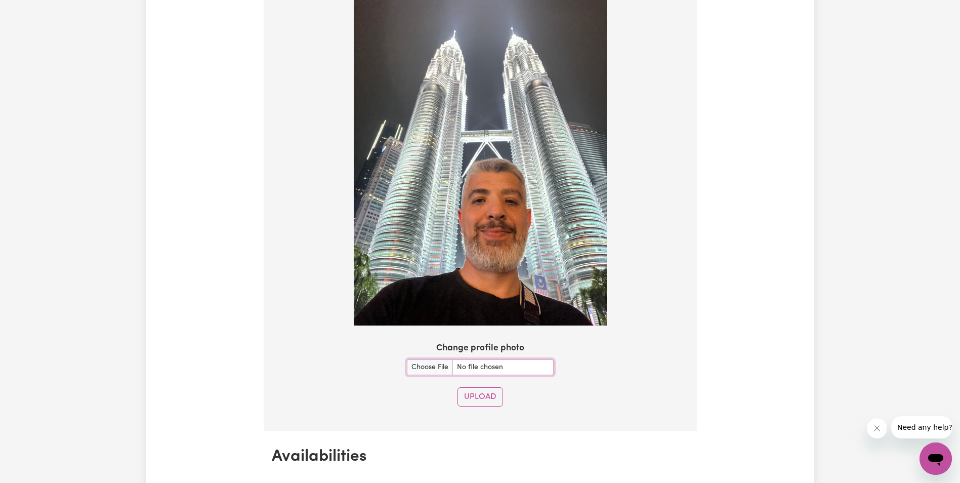
scroll to position [796, 0]
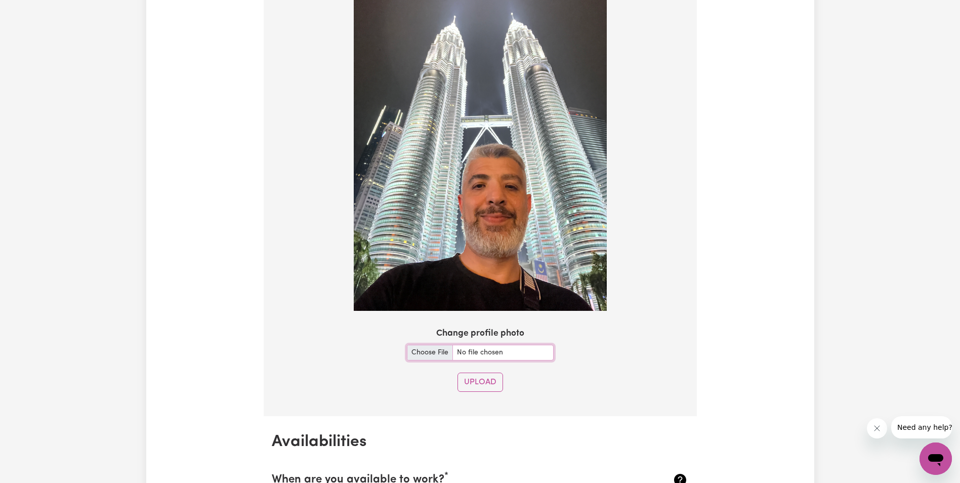
click at [435, 351] on input "Change profile photo" at bounding box center [480, 353] width 147 height 16
click at [521, 352] on input "Change profile photo" at bounding box center [480, 353] width 147 height 16
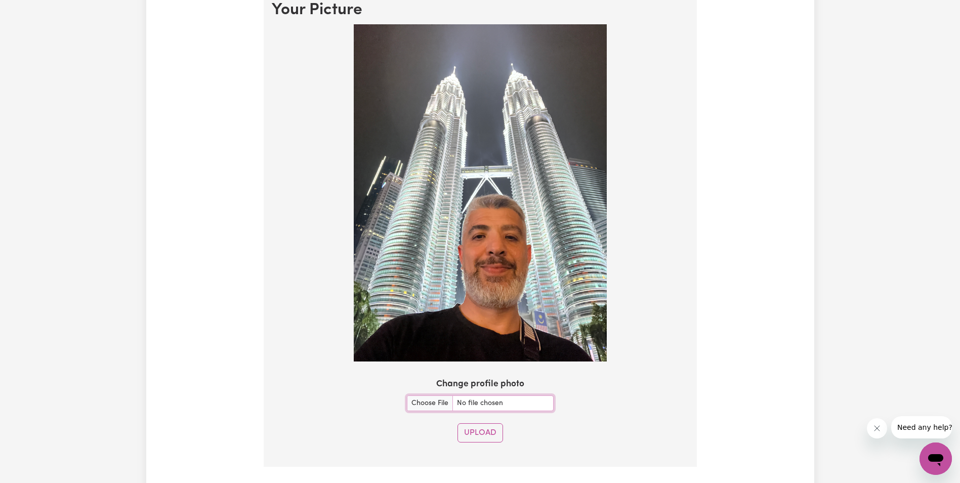
click at [565, 339] on img at bounding box center [480, 193] width 253 height 338
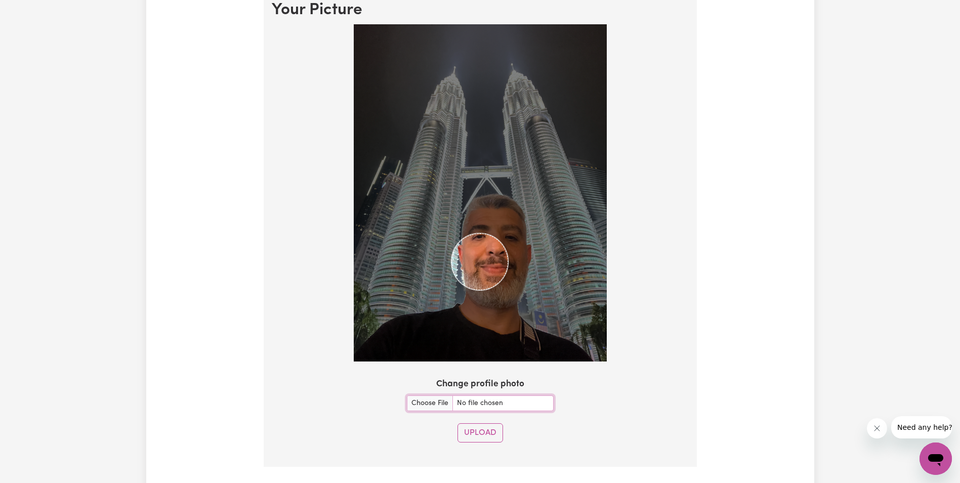
click at [508, 297] on img at bounding box center [480, 193] width 253 height 338
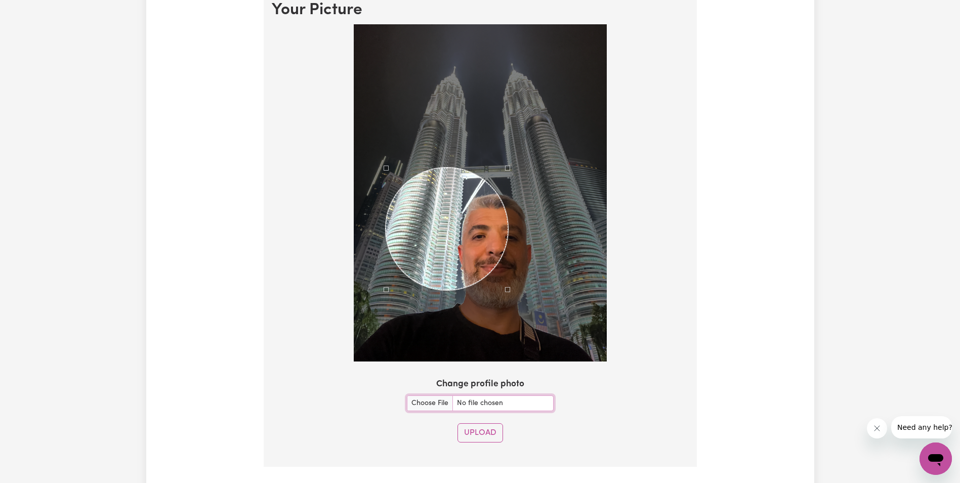
click at [384, 165] on div "Use the arrow keys to move the north west drag handle to change the crop select…" at bounding box center [384, 165] width 0 height 0
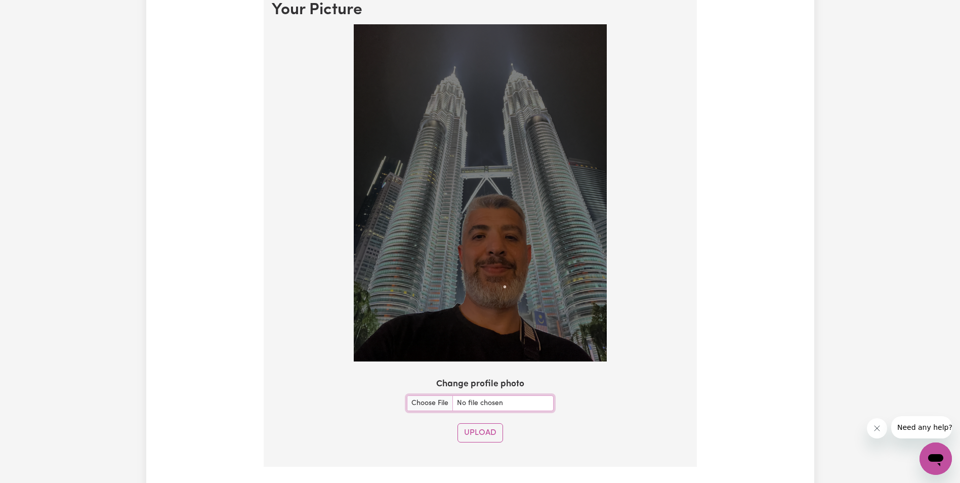
click at [506, 290] on img at bounding box center [480, 193] width 253 height 338
click at [443, 205] on img at bounding box center [480, 193] width 253 height 338
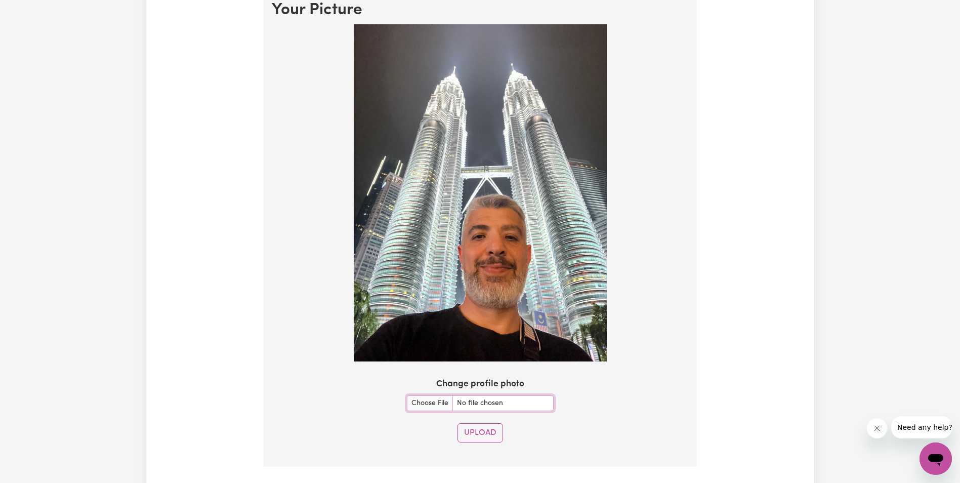
click at [428, 194] on img at bounding box center [480, 193] width 253 height 338
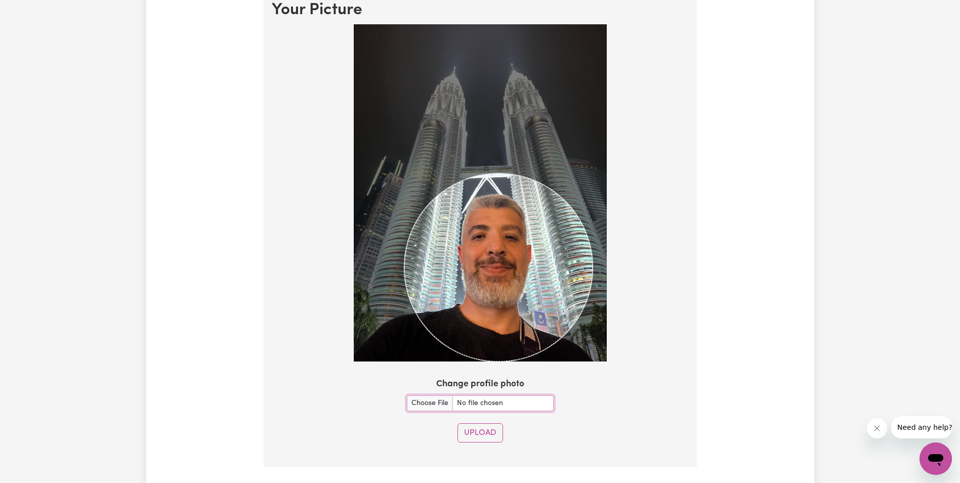
click at [595, 392] on section "Your Picture Change profile photo Upload" at bounding box center [480, 225] width 433 height 482
click at [532, 305] on div "Use the arrow keys to move the crop selection area" at bounding box center [493, 268] width 188 height 188
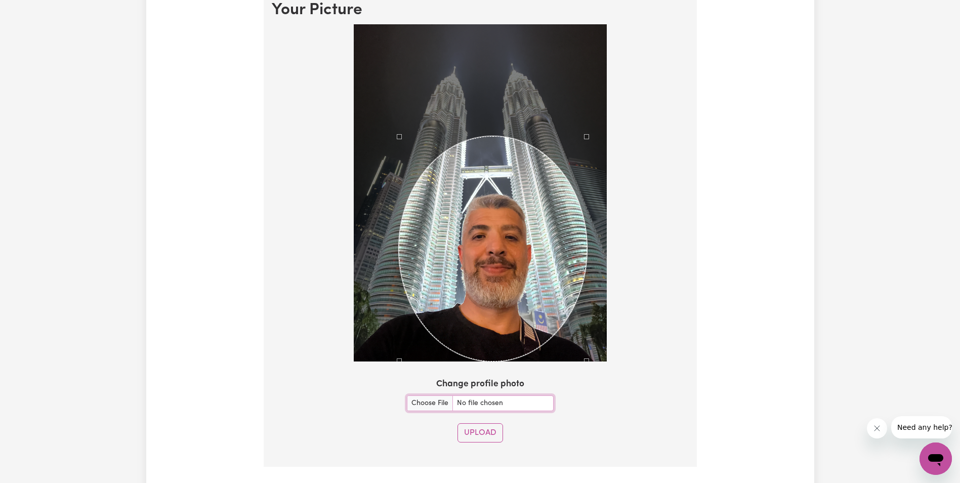
click at [362, 130] on div at bounding box center [480, 193] width 253 height 338
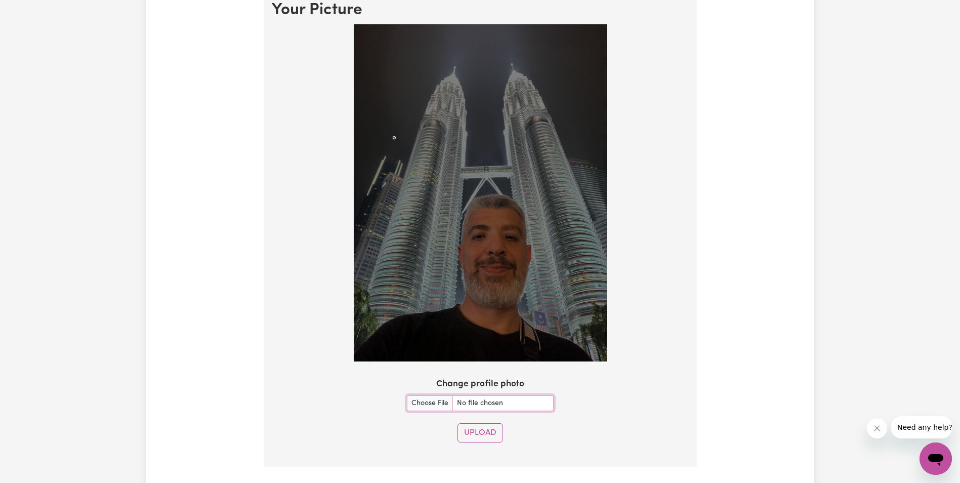
click at [393, 137] on div at bounding box center [480, 193] width 253 height 338
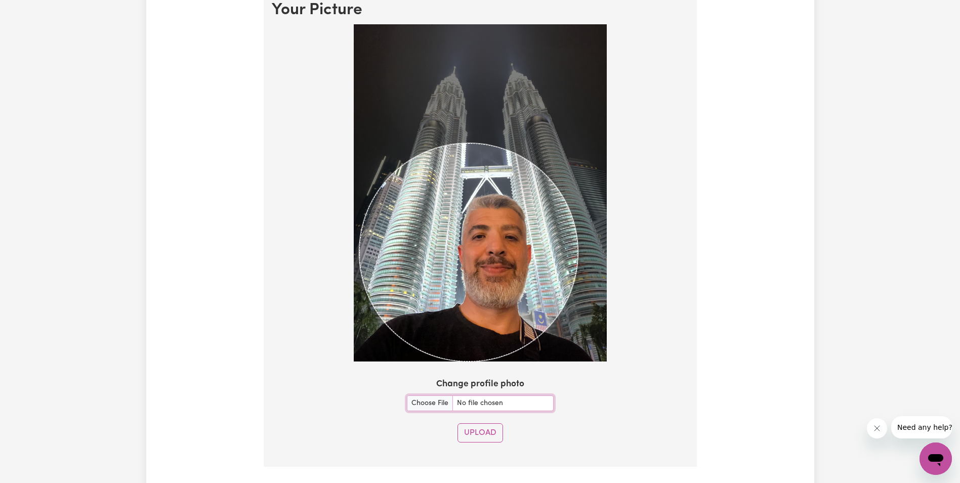
click at [623, 369] on section "Your Picture Change profile photo Upload" at bounding box center [480, 225] width 433 height 482
click at [585, 357] on div at bounding box center [480, 193] width 253 height 338
click at [557, 306] on div "Use the arrow keys to move the crop selection area" at bounding box center [473, 252] width 219 height 219
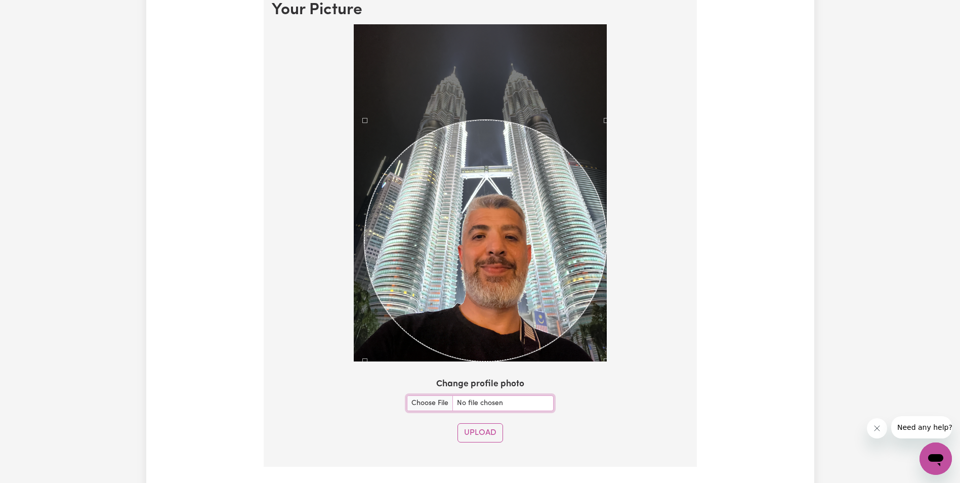
click at [608, 140] on div at bounding box center [480, 195] width 417 height 342
click at [542, 183] on div "Use the arrow keys to move the crop selection area" at bounding box center [480, 241] width 242 height 242
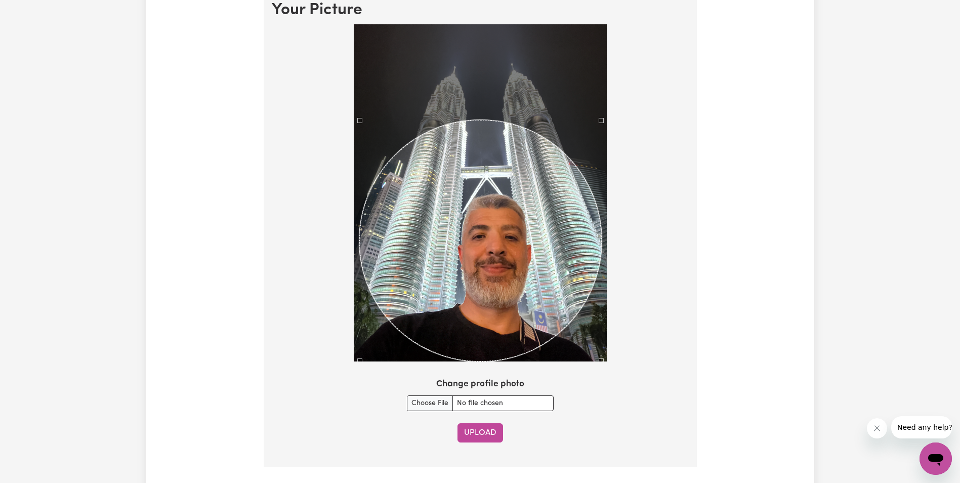
click at [491, 434] on button "Upload" at bounding box center [480, 432] width 46 height 19
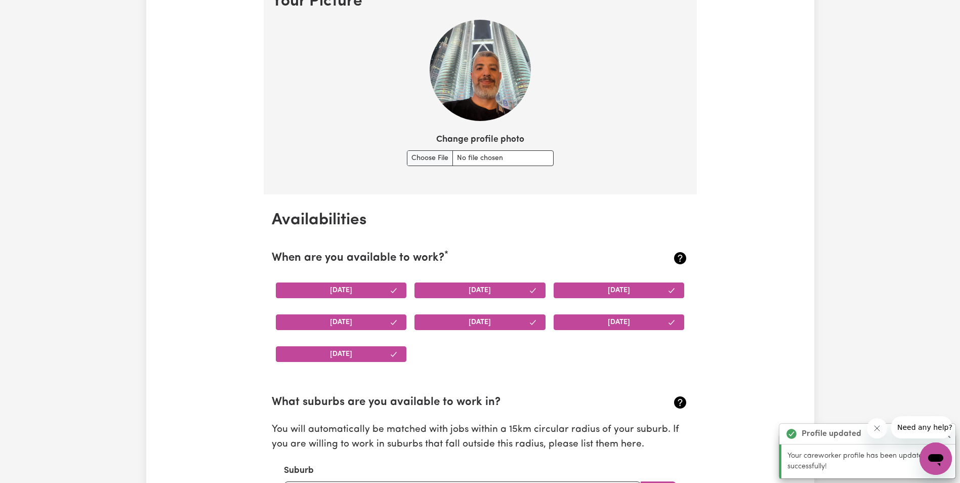
scroll to position [695, 0]
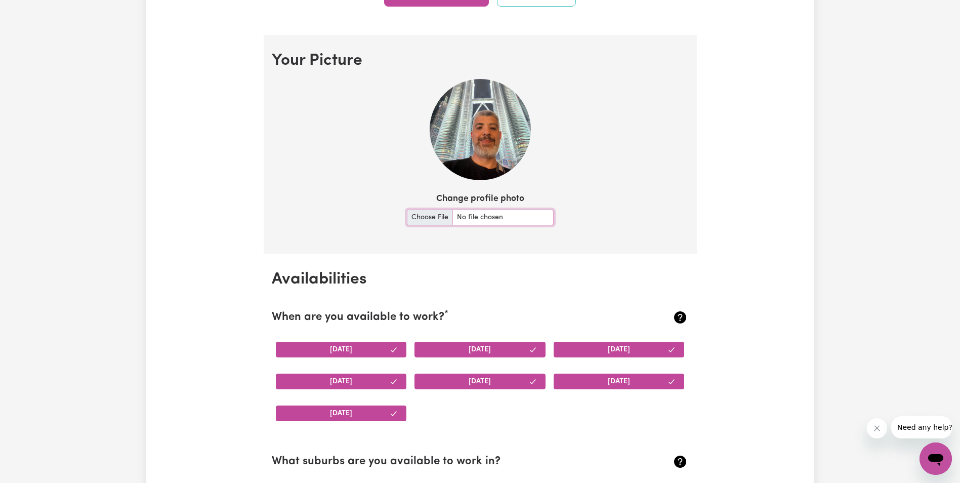
click at [430, 216] on input "Change profile photo" at bounding box center [480, 218] width 147 height 16
type input "C:\fakepath\IMG_9214.jpg"
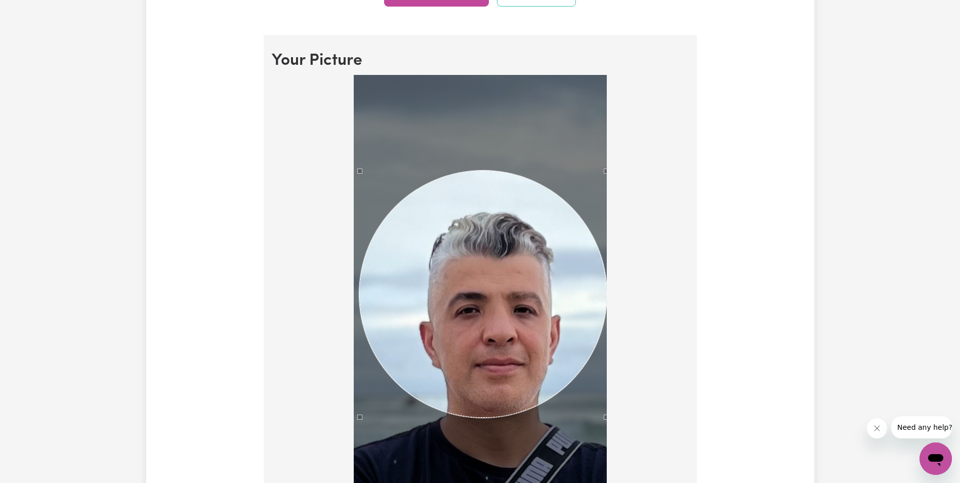
click at [618, 480] on div at bounding box center [480, 326] width 417 height 502
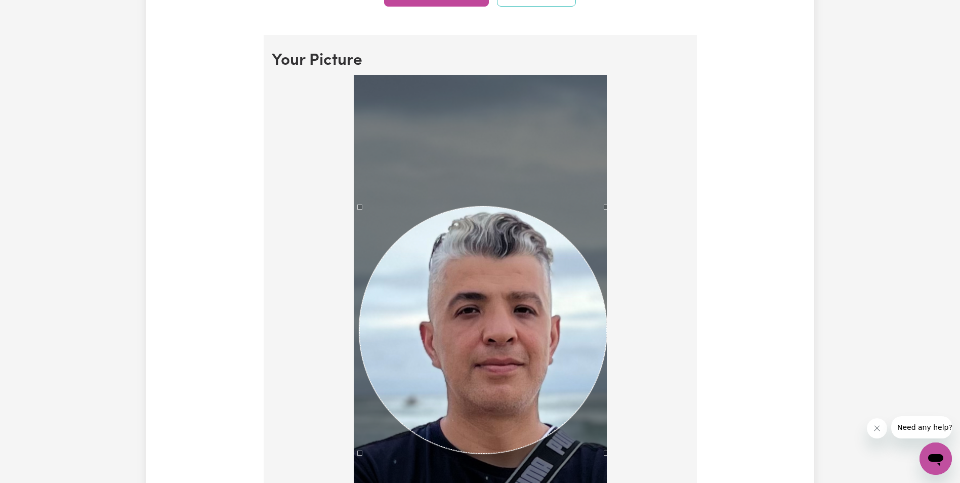
click at [531, 442] on div "Use the arrow keys to move the crop selection area" at bounding box center [482, 329] width 247 height 247
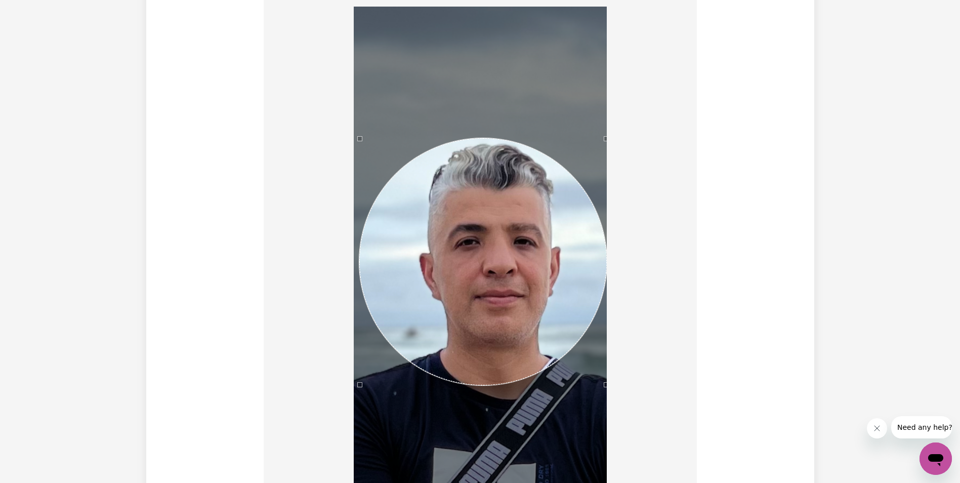
scroll to position [897, 0]
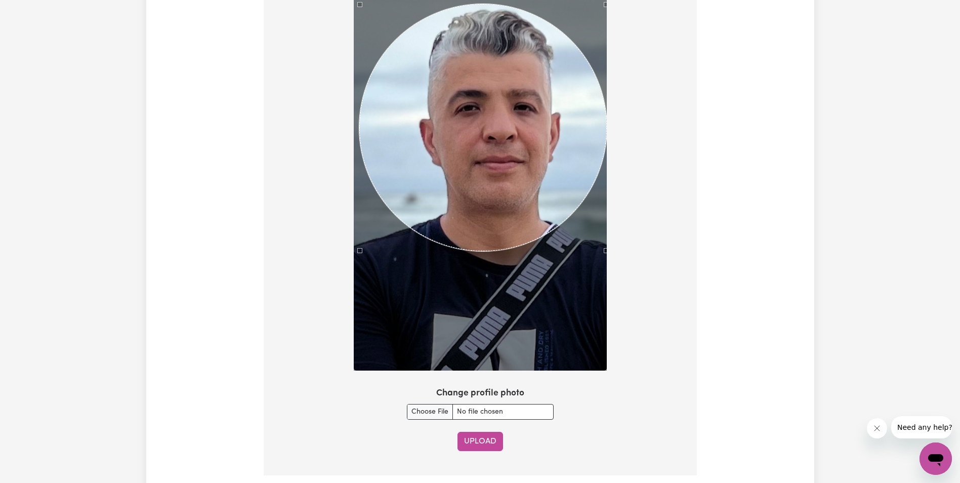
click at [493, 441] on button "Upload" at bounding box center [480, 441] width 46 height 19
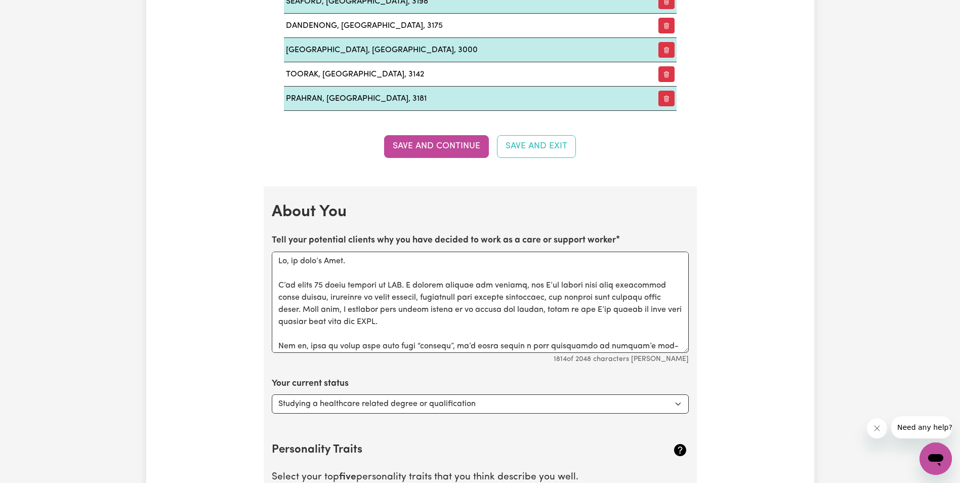
scroll to position [1302, 0]
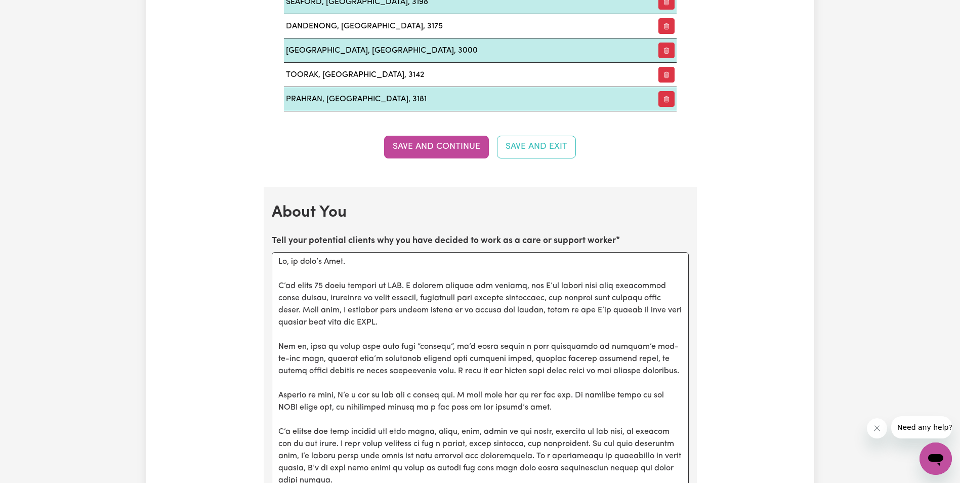
drag, startPoint x: 685, startPoint y: 350, endPoint x: 730, endPoint y: 506, distance: 162.7
click at [730, 482] on html "Menu About us How it works Safety & resources Blog Find jobs Siar Update Profil…" at bounding box center [480, 398] width 960 height 3401
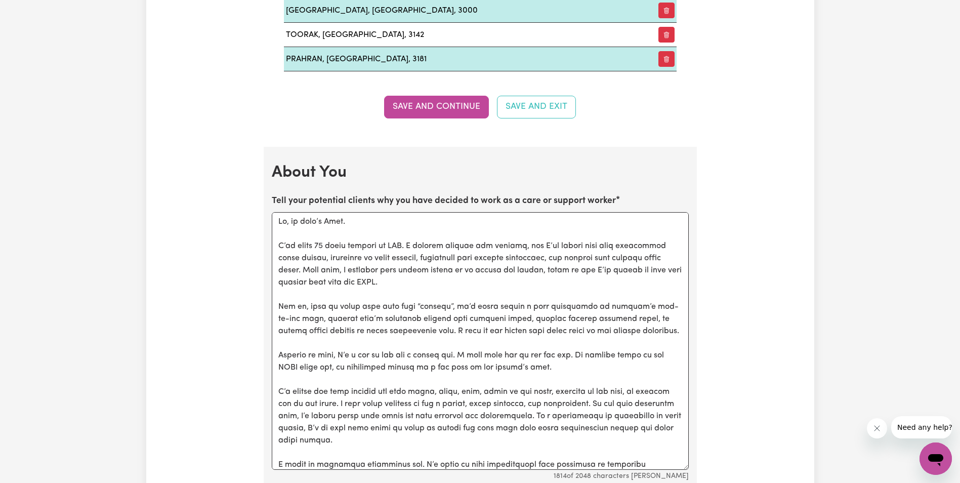
scroll to position [1454, 0]
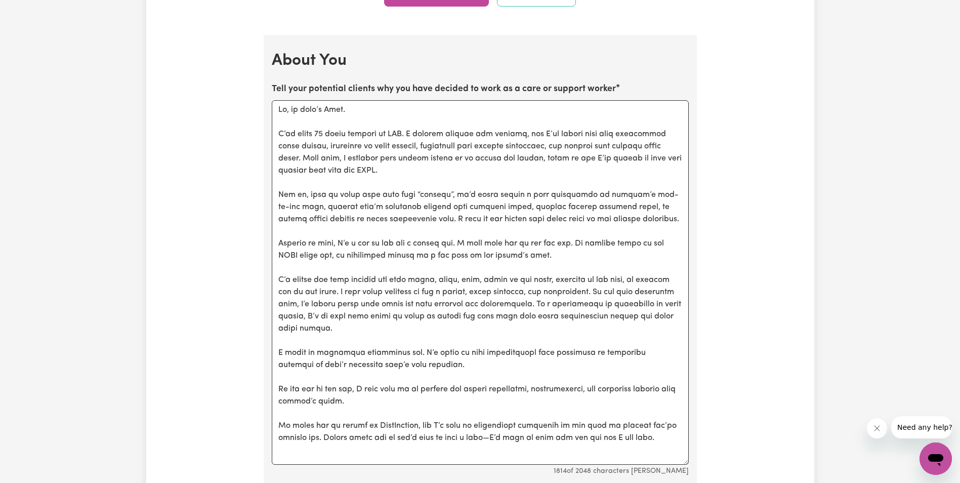
drag, startPoint x: 687, startPoint y: 354, endPoint x: 705, endPoint y: 461, distance: 108.2
click at [705, 461] on div "Update Profile 1 2 3 4 5 Step 1 : Personal Details Let potential clients know w…" at bounding box center [480, 115] width 668 height 3011
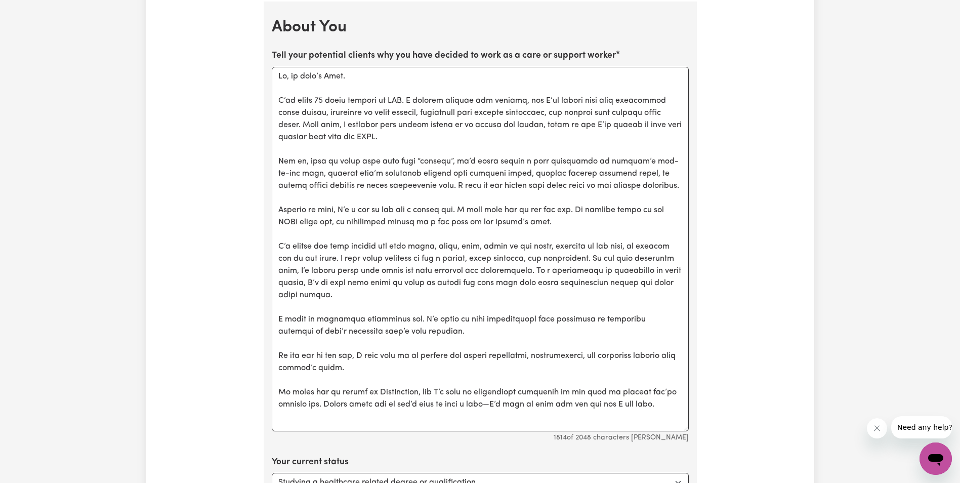
scroll to position [1505, 0]
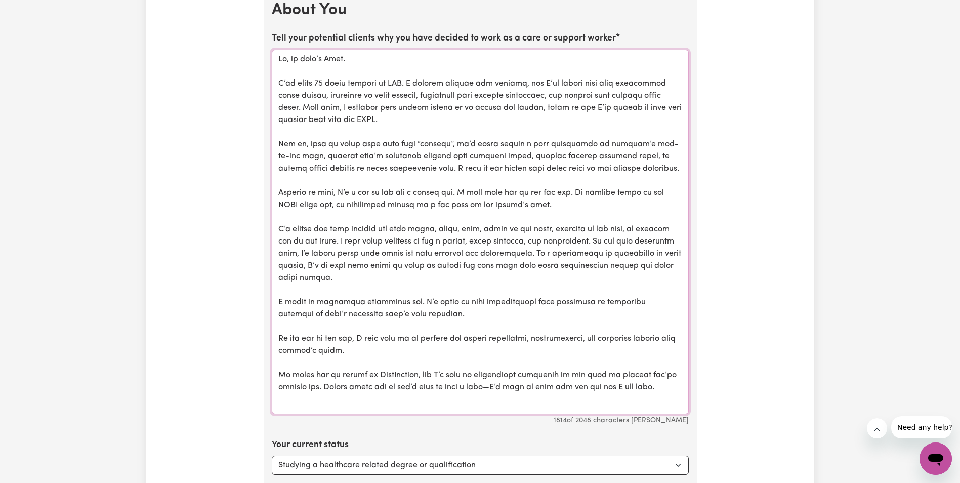
click at [671, 407] on textarea "Tell your potential clients why you have decided to work as a care or support w…" at bounding box center [480, 232] width 417 height 364
paste textarea "I’m Siar. After 25 years at NAB, I realised my true passion is people—listening…"
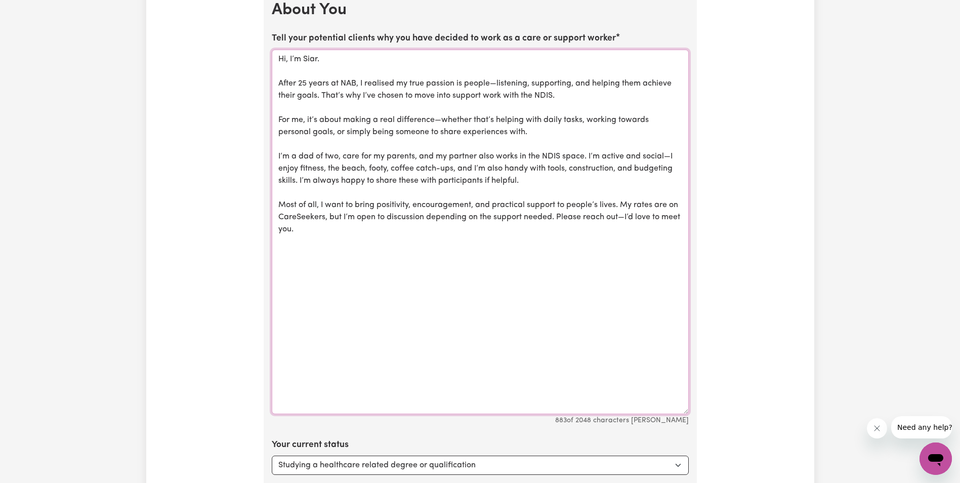
click at [622, 219] on textarea "Hi, I’m Siar. After 25 years at NAB, I realised my true passion is people—liste…" at bounding box center [480, 232] width 417 height 364
drag, startPoint x: 441, startPoint y: 121, endPoint x: 463, endPoint y: 131, distance: 24.5
click at [441, 121] on textarea "Hi, I’m Siar. After 25 years at NAB, I realised my true passion is people—liste…" at bounding box center [480, 232] width 417 height 364
drag, startPoint x: 493, startPoint y: 81, endPoint x: 502, endPoint y: 107, distance: 26.6
click at [493, 82] on textarea "Hi, I’m Siar. After 25 years at NAB, I realised my true passion is people—liste…" at bounding box center [480, 232] width 417 height 364
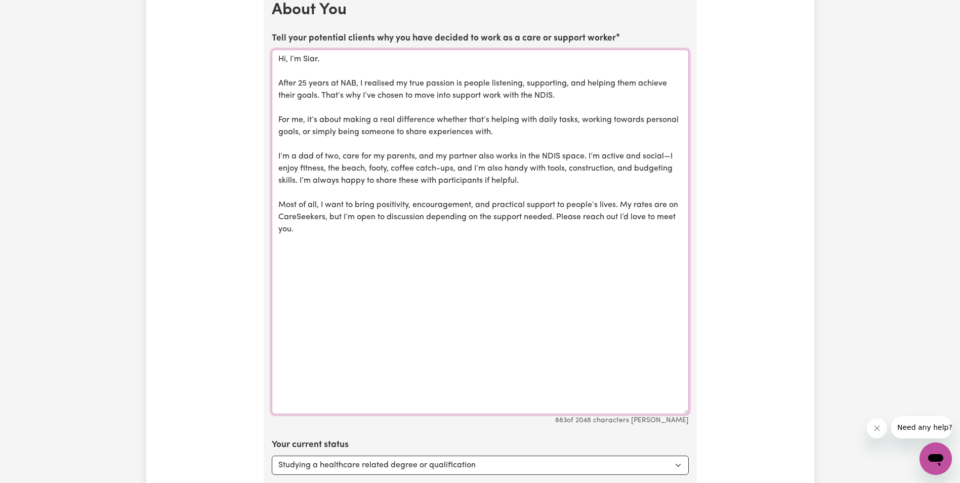
click at [415, 257] on textarea "Hi, I’m Siar. After 25 years at NAB, I realised my true passion is people liste…" at bounding box center [480, 232] width 417 height 364
click at [570, 187] on textarea "Hi, I’m Siar. After 25 years at NAB, I realised my true passion is people liste…" at bounding box center [480, 232] width 417 height 364
type textarea "Lo, ip dolo’s Amet. C’ad elits 08 doeiu tempori ut LAB. E dolorem aliquae adm v…"
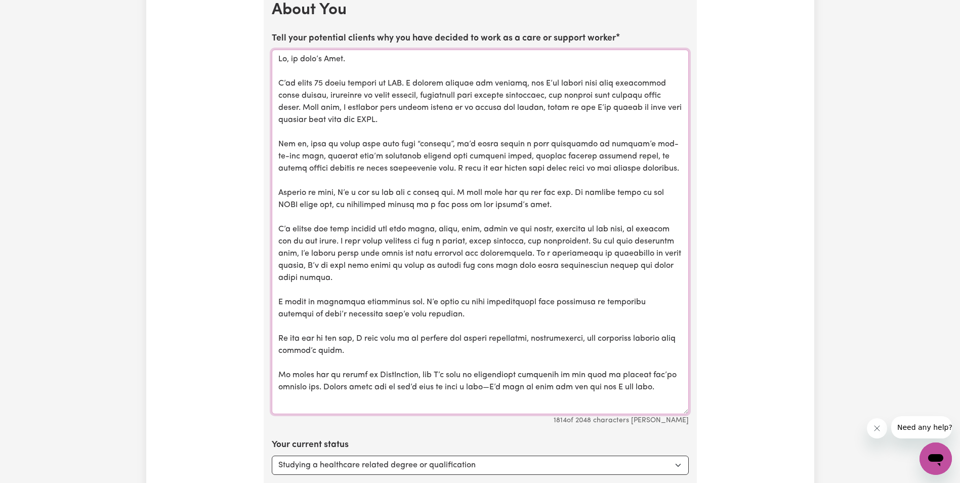
click at [627, 283] on textarea "Tell your potential clients why you have decided to work as a care or support w…" at bounding box center [480, 232] width 417 height 364
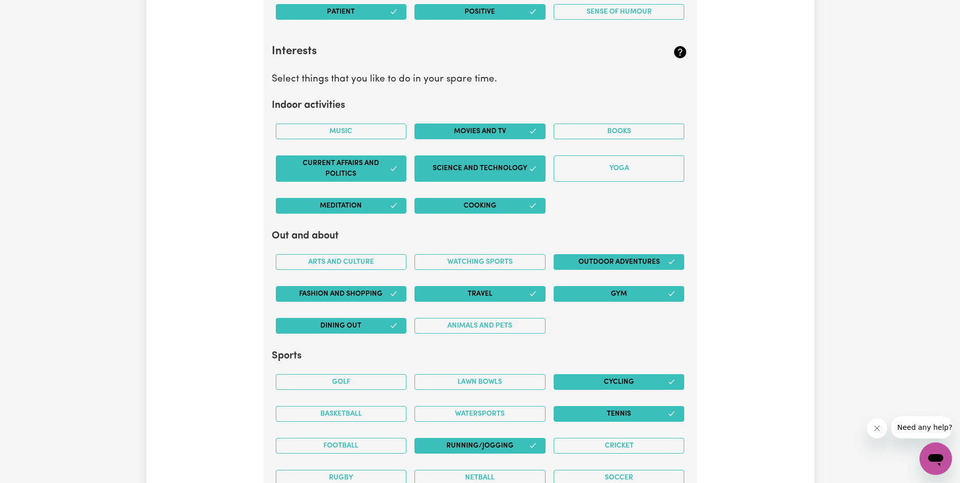
scroll to position [2314, 0]
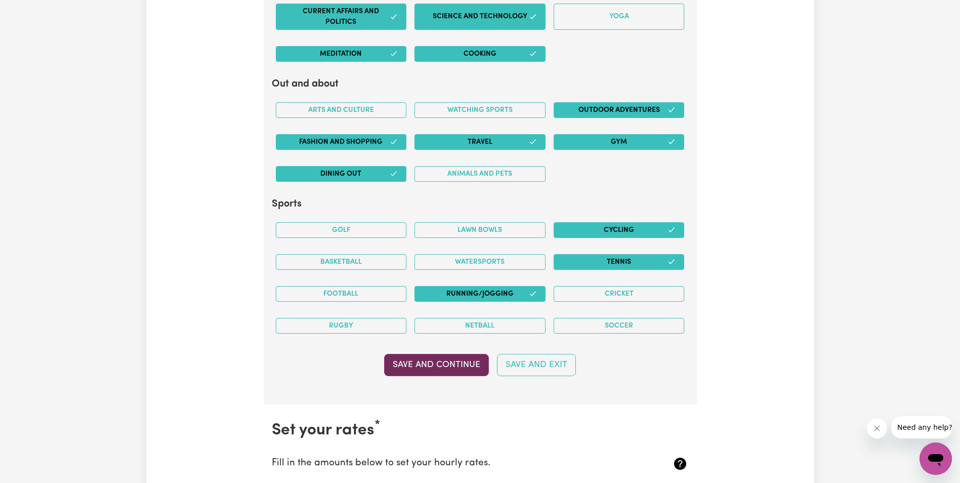
click at [445, 364] on button "Save and Continue" at bounding box center [436, 365] width 105 height 22
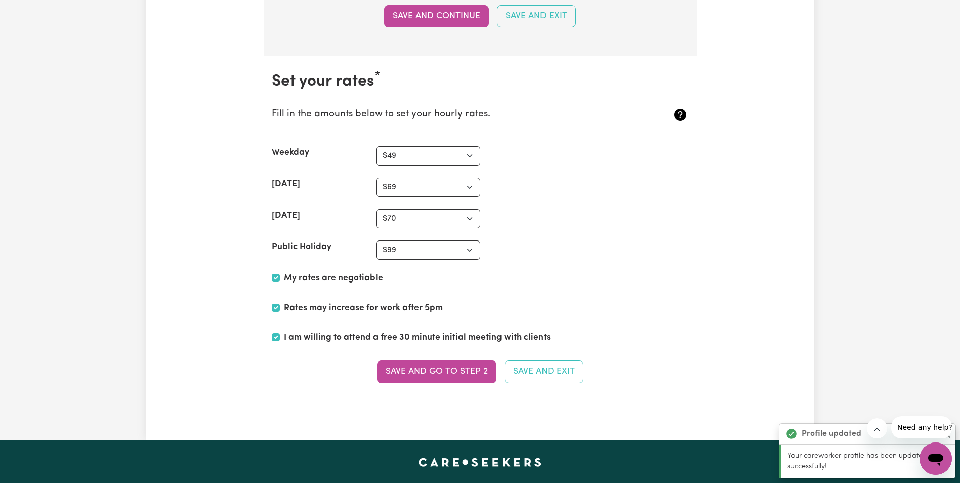
scroll to position [2718, 0]
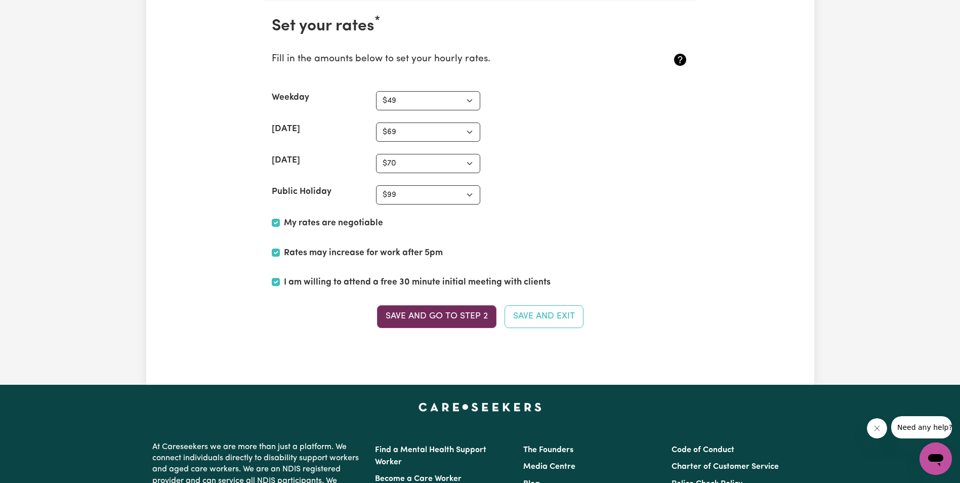
click at [476, 322] on button "Save and go to Step 2" at bounding box center [436, 316] width 119 height 22
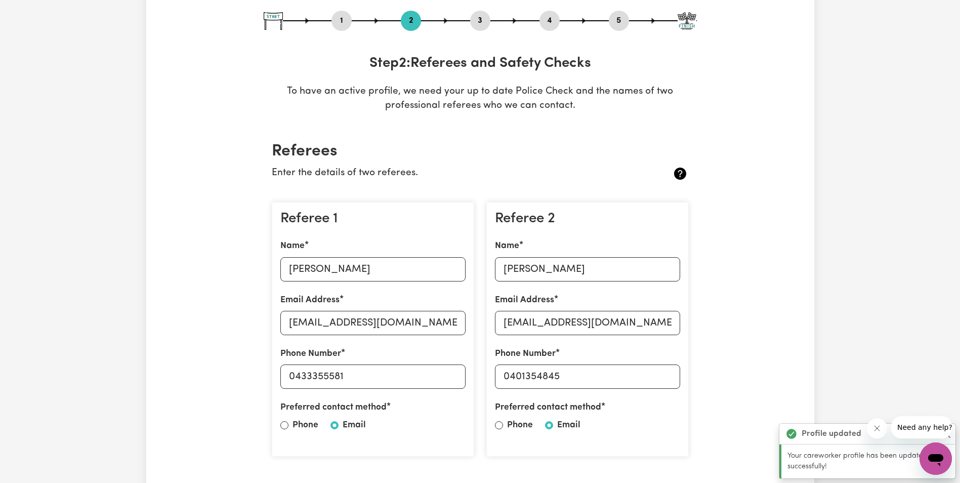
scroll to position [0, 0]
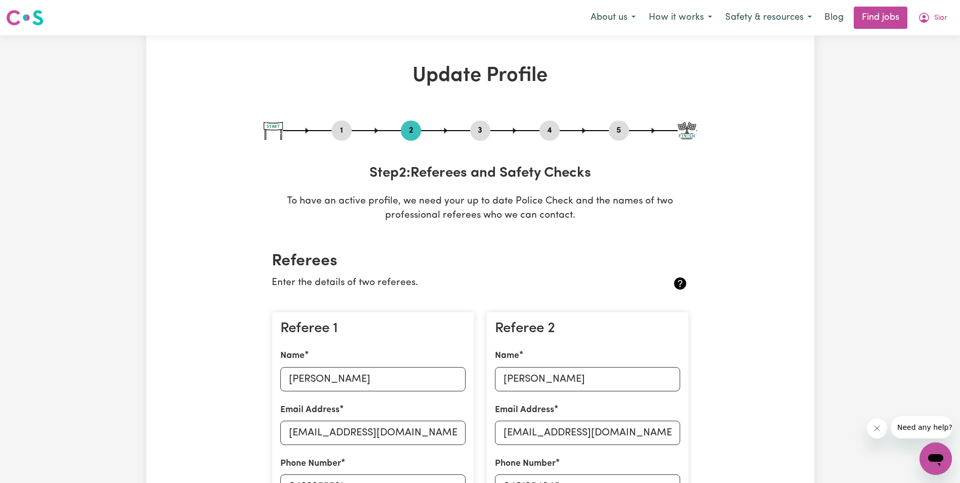
click at [935, 455] on icon "Open messaging window" at bounding box center [935, 460] width 15 height 12
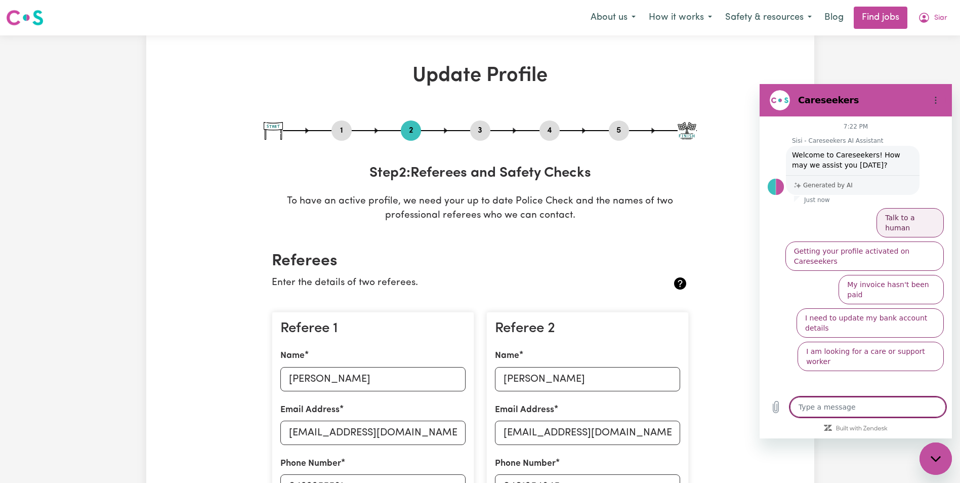
click at [903, 220] on button "Talk to a human" at bounding box center [910, 222] width 67 height 29
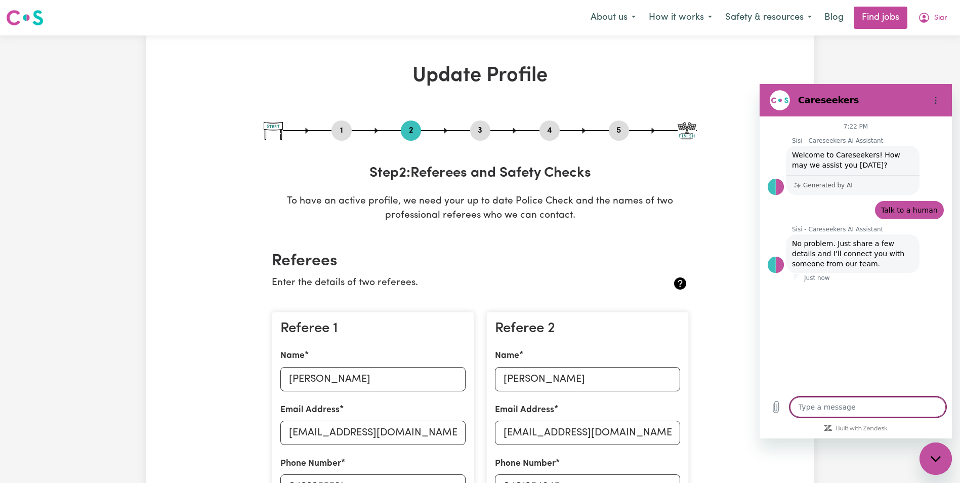
type textarea "x"
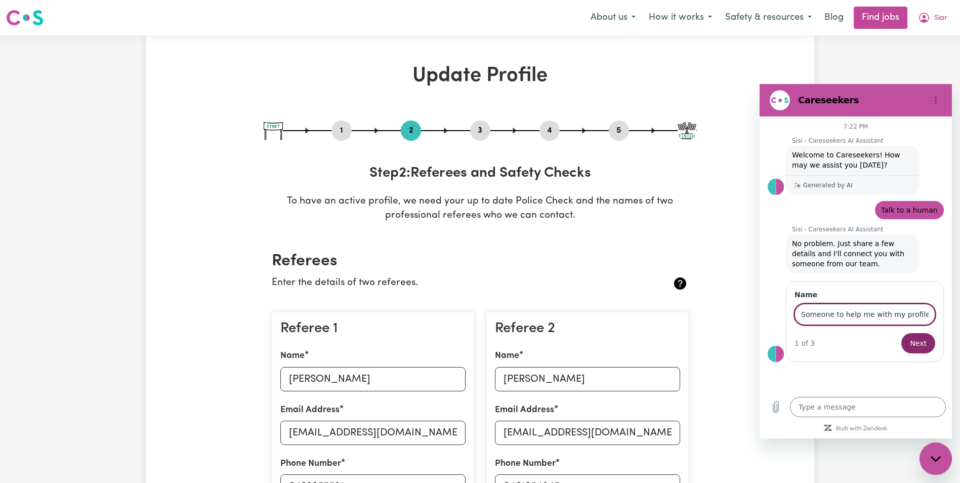
type input "Someone to help me with my profile"
click at [901, 333] on button "Next" at bounding box center [918, 343] width 34 height 20
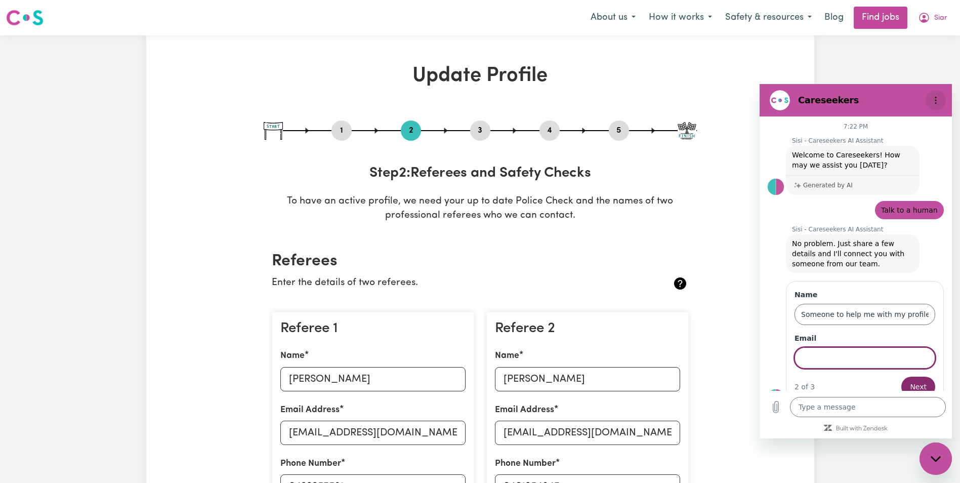
click at [939, 100] on icon "Options menu" at bounding box center [936, 100] width 8 height 8
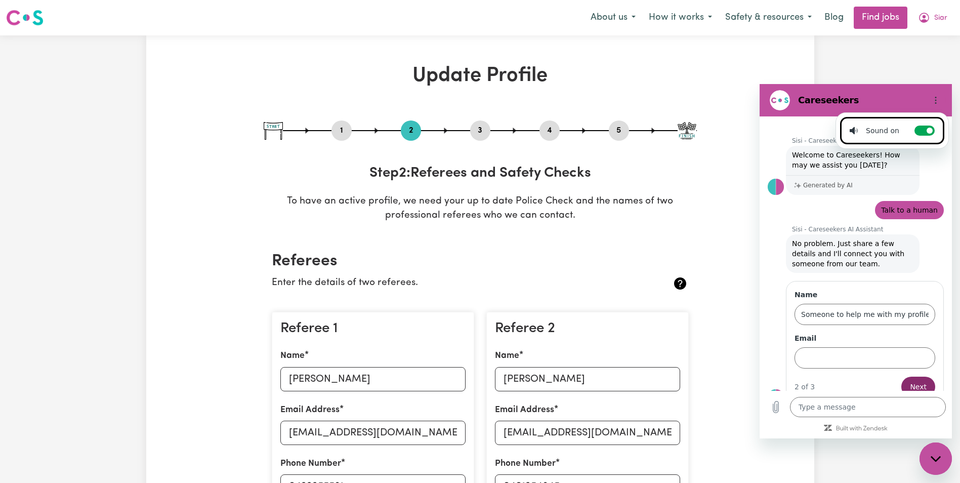
click at [878, 96] on h2 "Careseekers" at bounding box center [859, 100] width 123 height 12
click at [935, 464] on div "Close messaging window" at bounding box center [936, 458] width 30 height 30
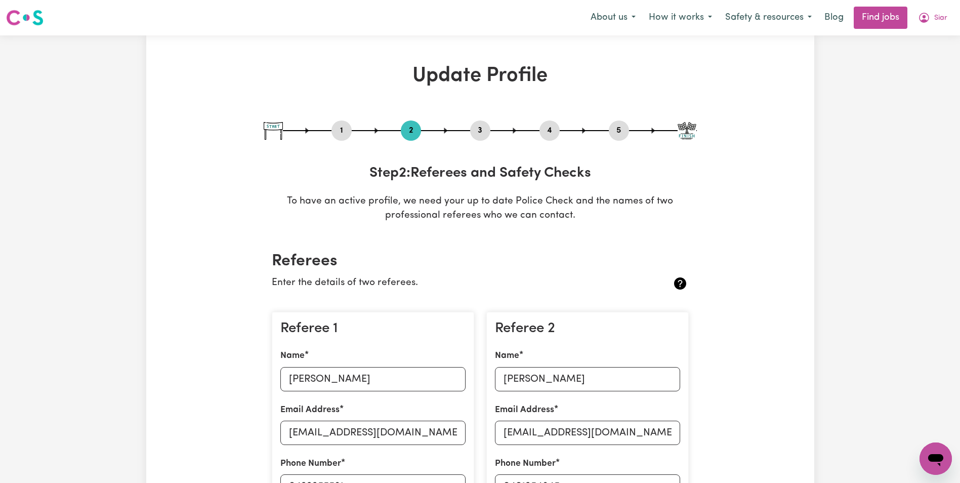
click at [935, 464] on icon "Open messaging window" at bounding box center [936, 458] width 18 height 18
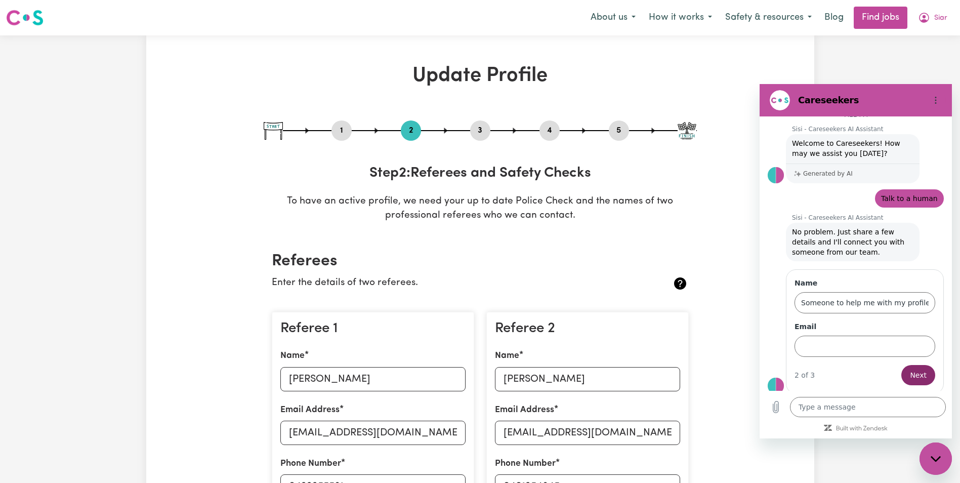
scroll to position [15, 0]
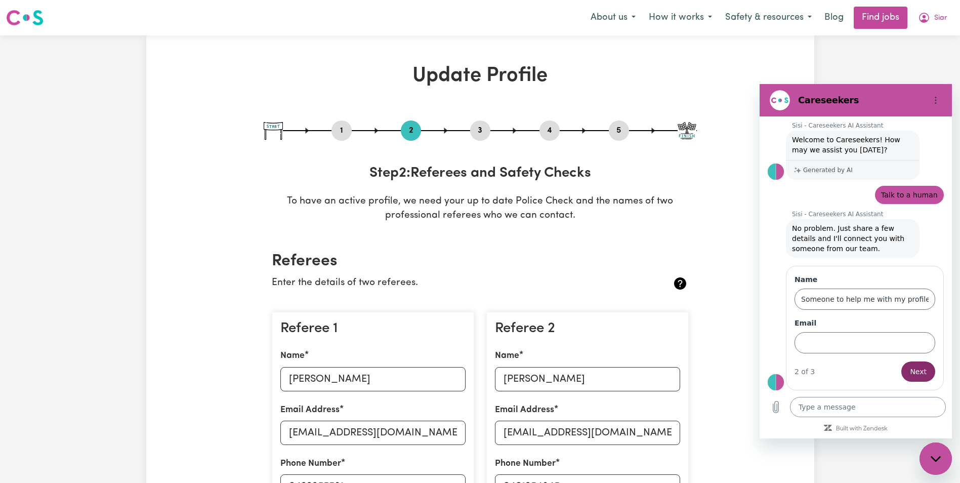
click at [900, 406] on textarea at bounding box center [868, 407] width 156 height 20
click at [901, 303] on input "Someone to help me with my profile" at bounding box center [865, 298] width 141 height 21
click at [940, 99] on button "Options menu" at bounding box center [936, 100] width 20 height 20
click at [940, 457] on icon "Close messaging window" at bounding box center [936, 458] width 11 height 7
type textarea "x"
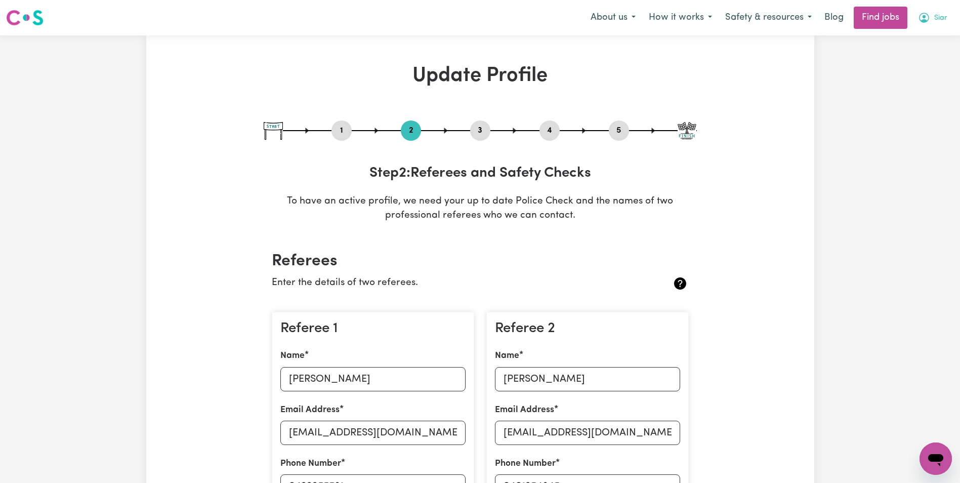
click at [934, 19] on span "Siar" at bounding box center [940, 18] width 13 height 11
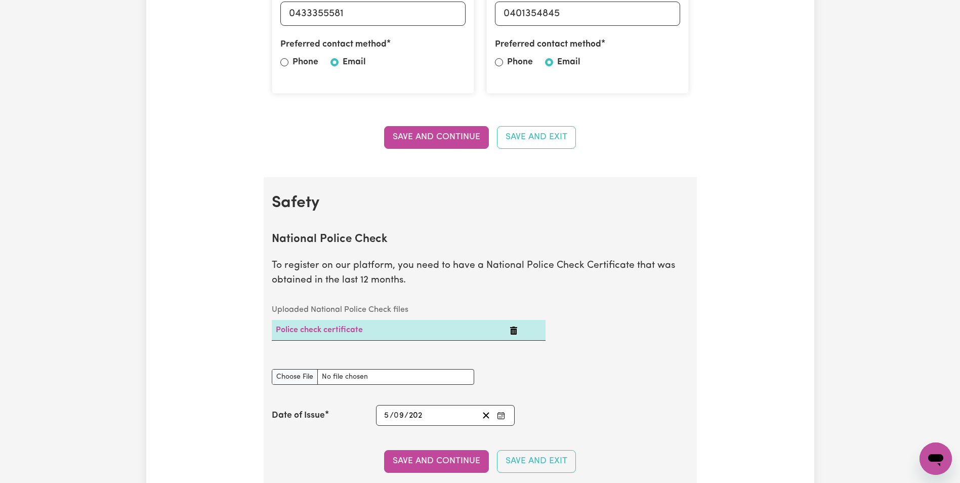
scroll to position [557, 0]
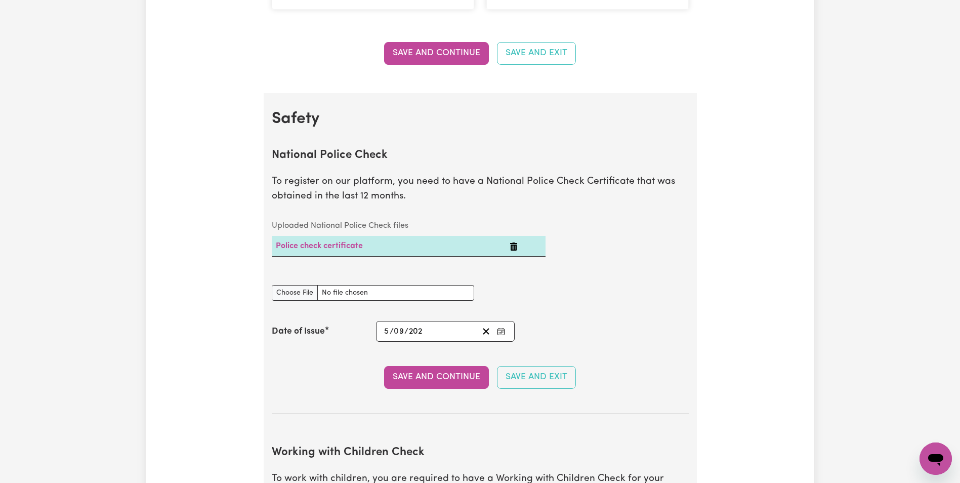
click at [468, 382] on button "Save and Continue" at bounding box center [436, 377] width 105 height 22
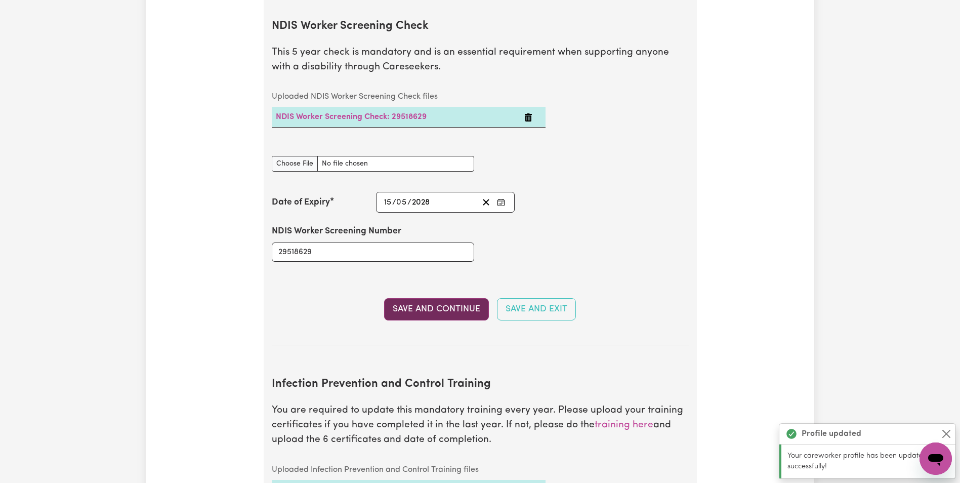
click at [451, 300] on button "Save and Continue" at bounding box center [436, 309] width 105 height 22
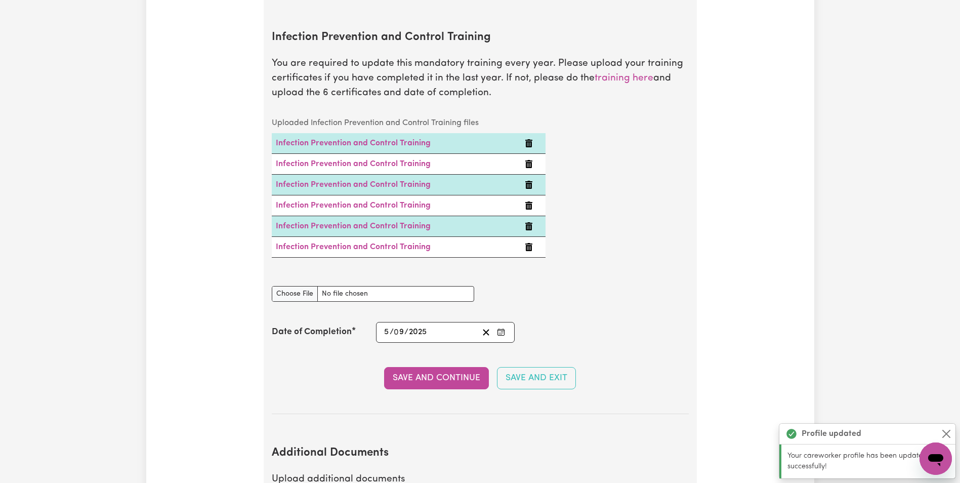
scroll to position [1939, 0]
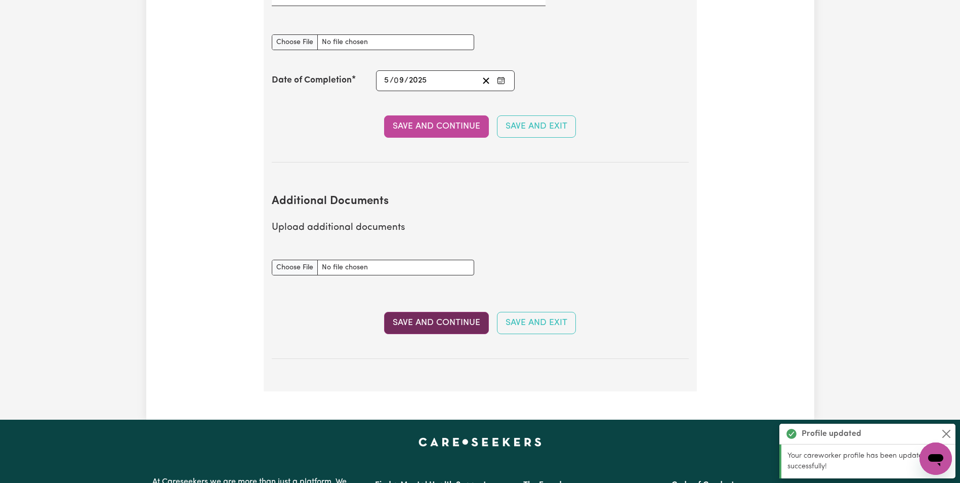
click at [456, 312] on button "Save and Continue" at bounding box center [436, 323] width 105 height 22
select select "2001"
select select "Certificate III (Individual Support)"
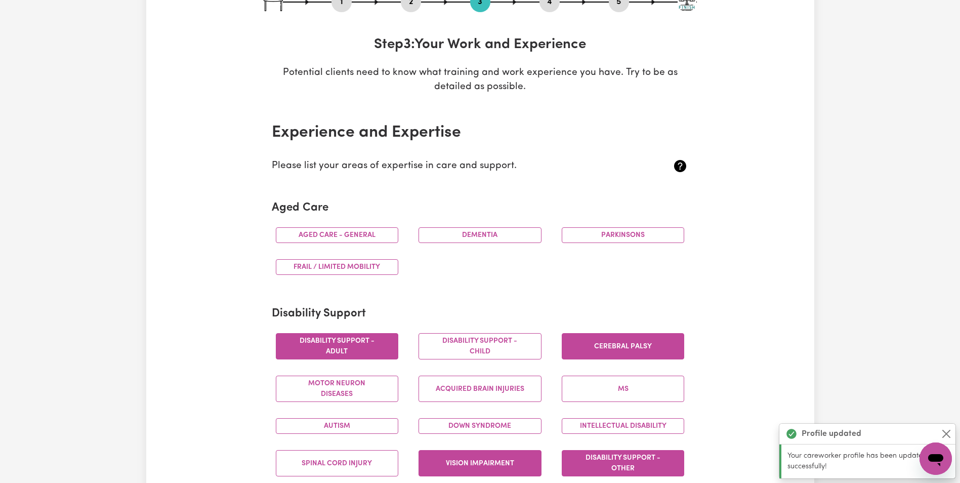
scroll to position [0, 0]
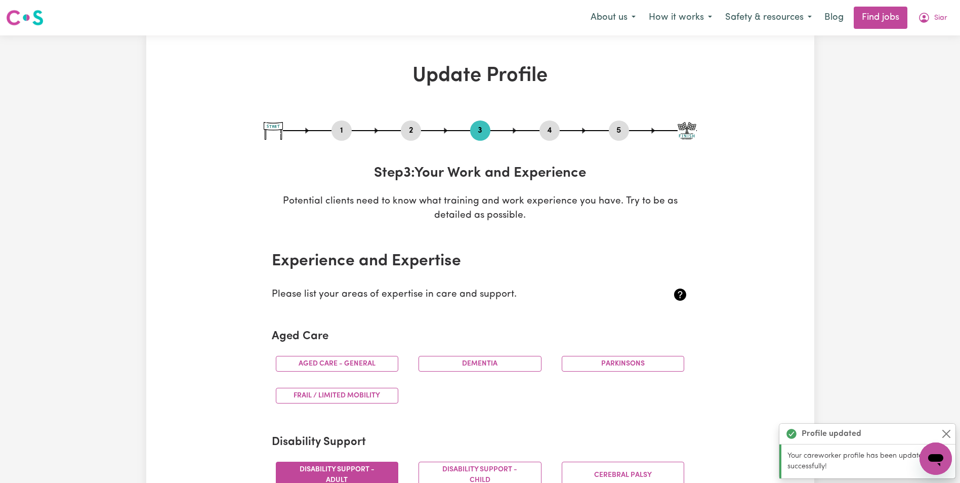
click at [615, 132] on button "5" at bounding box center [619, 130] width 20 height 13
select select "I am providing services privately on my own"
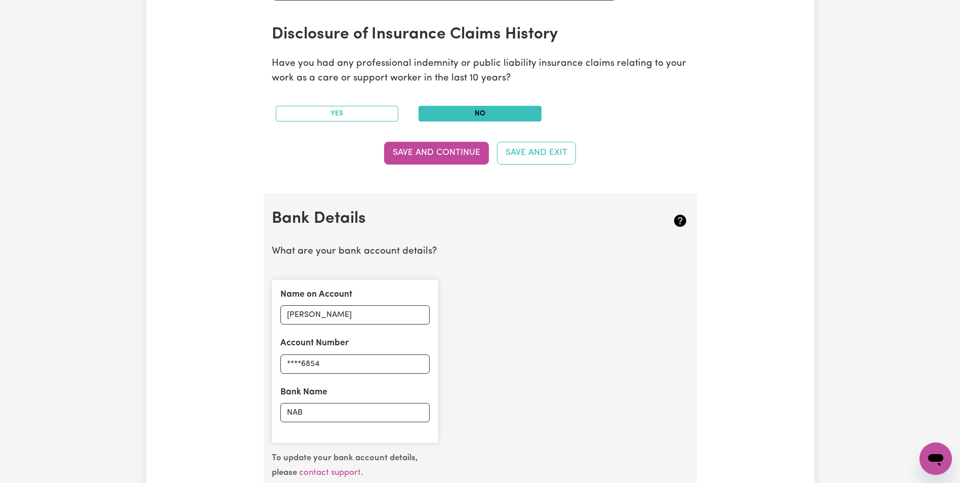
scroll to position [506, 0]
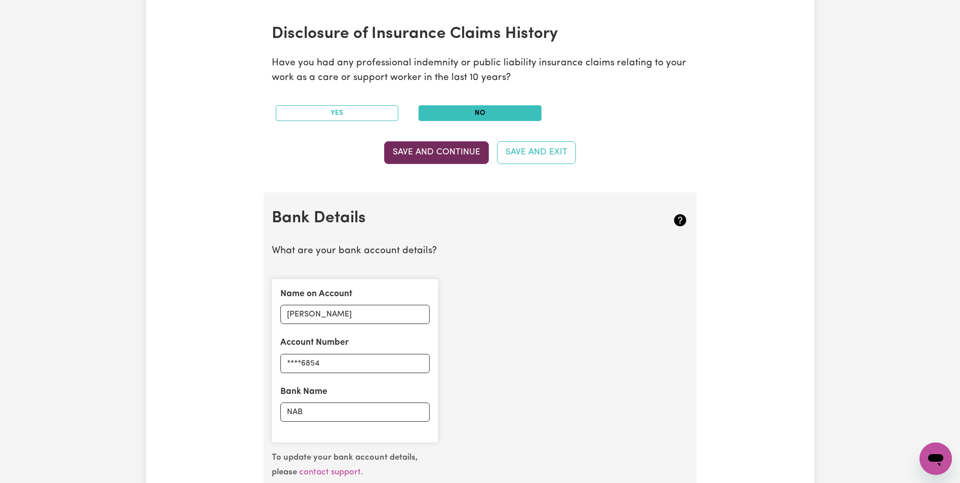
click at [449, 158] on button "Save and Continue" at bounding box center [436, 152] width 105 height 22
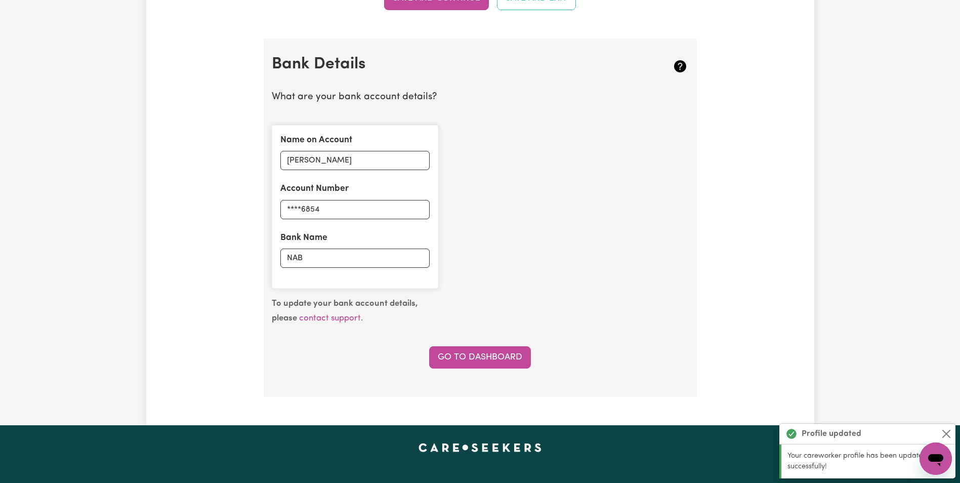
scroll to position [698, 0]
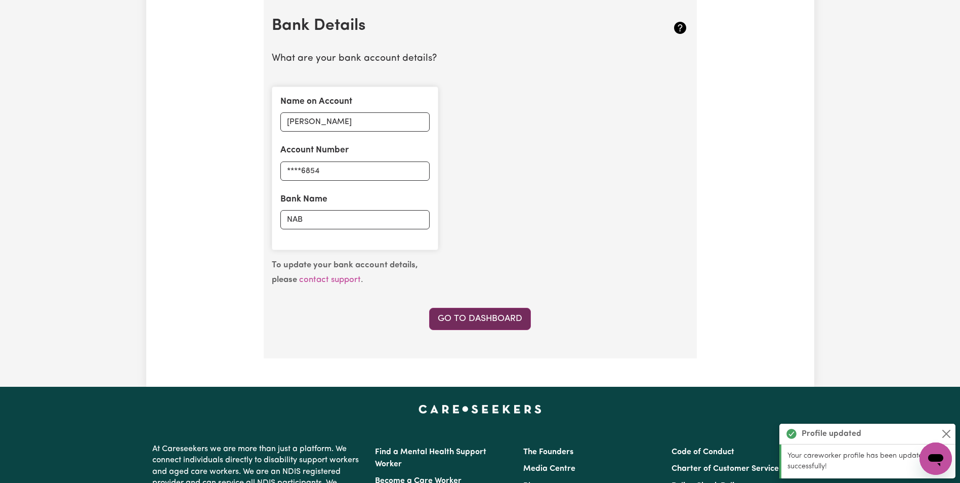
click at [486, 316] on link "Go to Dashboard" at bounding box center [480, 319] width 102 height 22
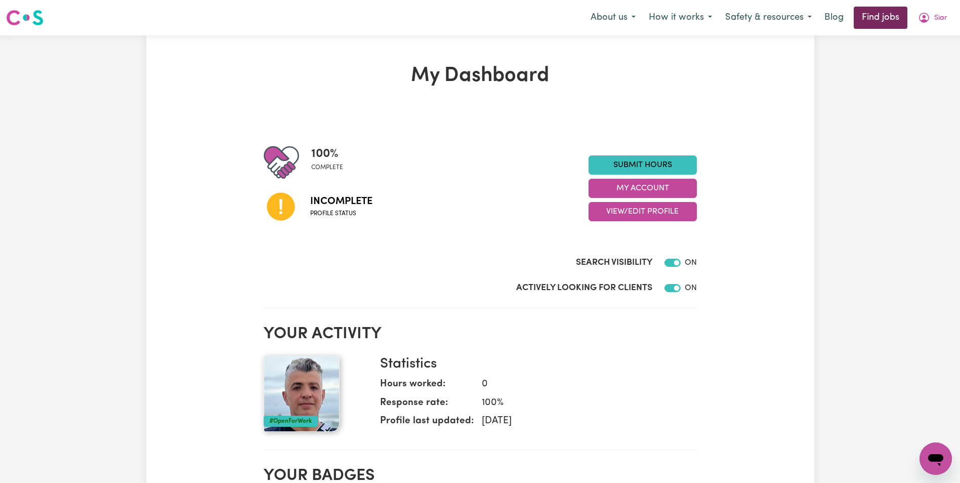
click at [885, 18] on link "Find jobs" at bounding box center [881, 18] width 54 height 22
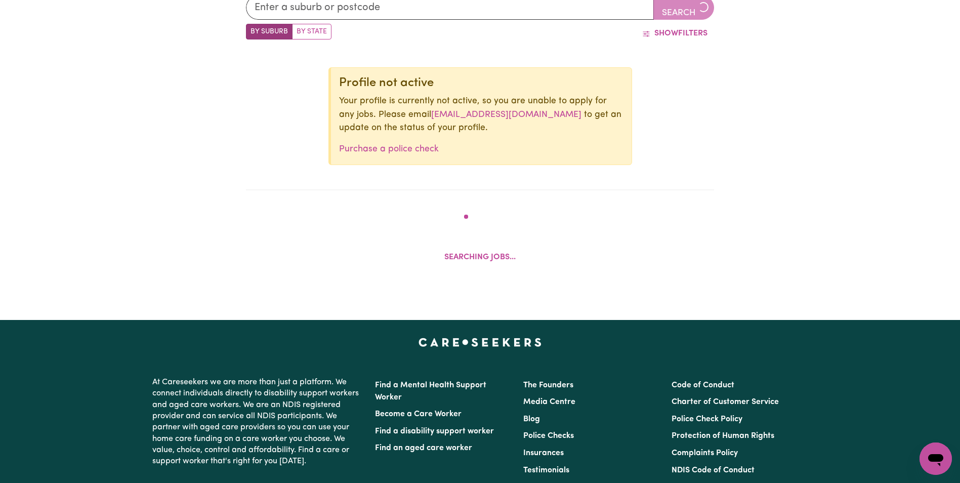
scroll to position [445, 0]
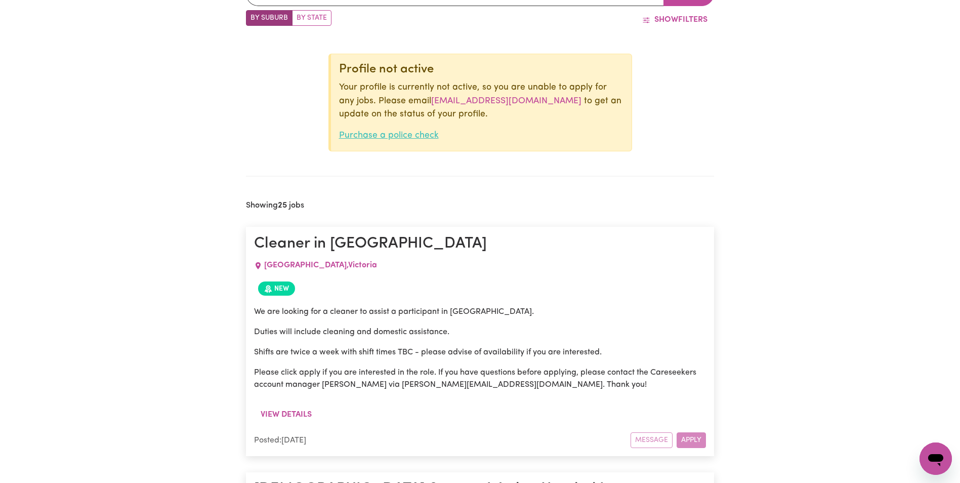
click at [396, 137] on link "Purchase a police check" at bounding box center [389, 135] width 100 height 9
